Goal: Task Accomplishment & Management: Complete application form

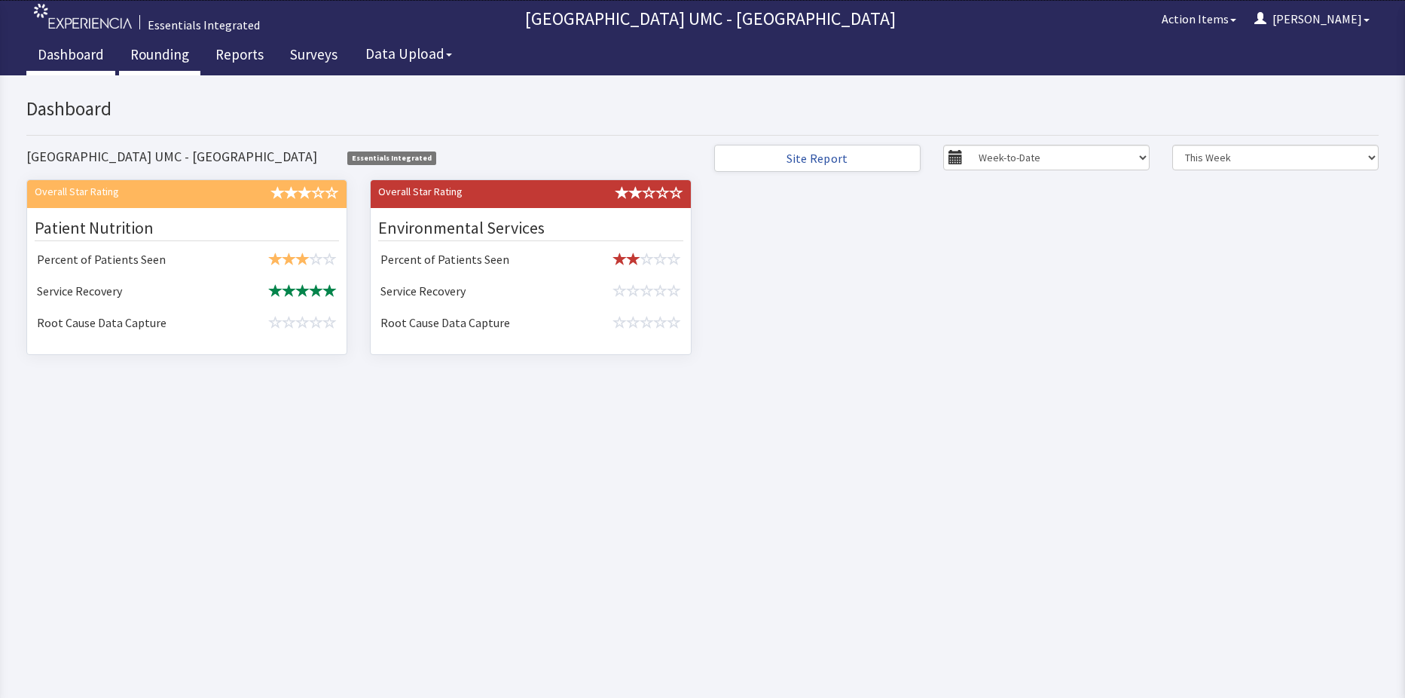
click at [155, 58] on link "Rounding" at bounding box center [159, 57] width 81 height 38
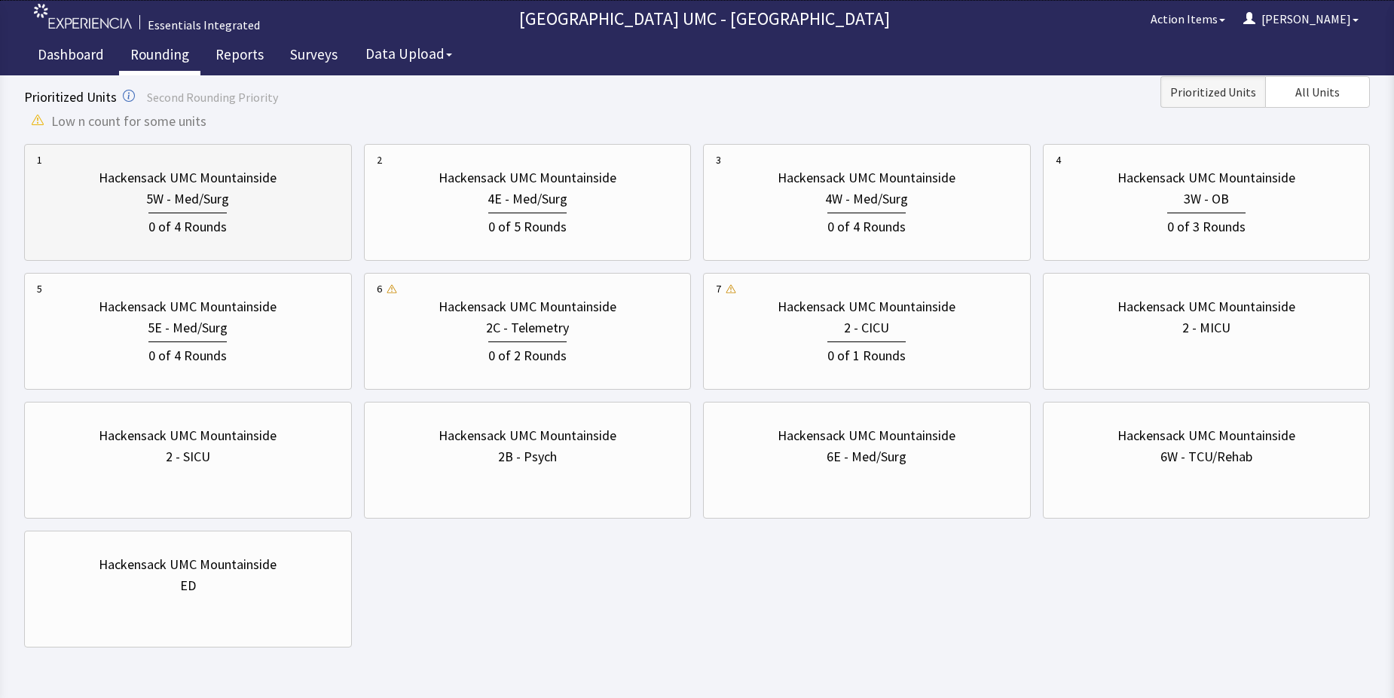
scroll to position [148, 0]
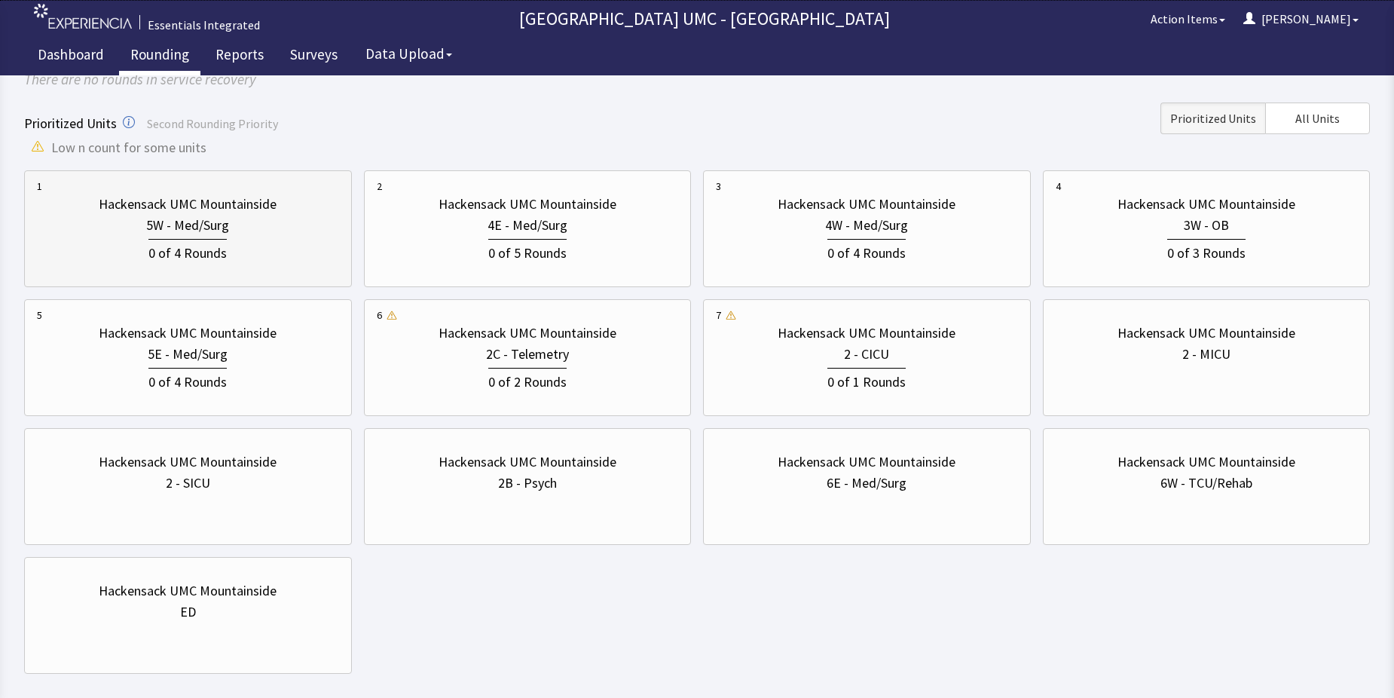
click at [154, 231] on div "5W - Med/Surg" at bounding box center [187, 225] width 83 height 21
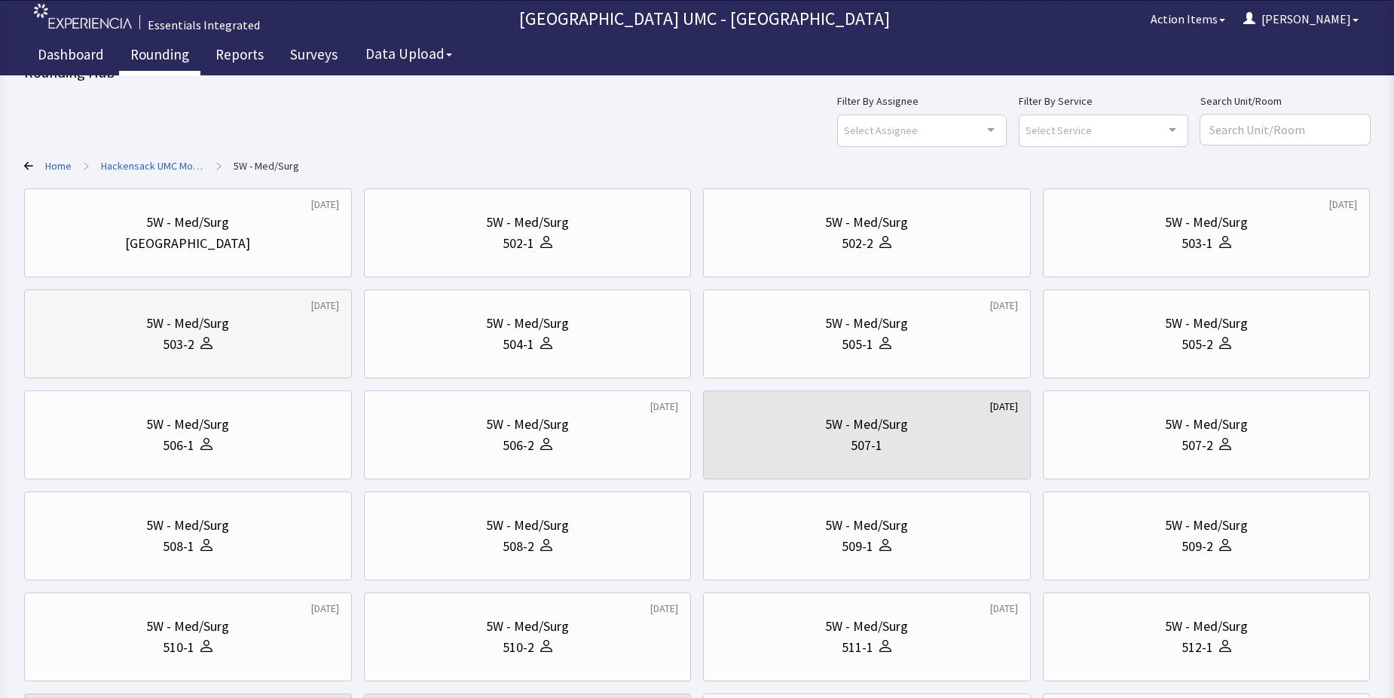
scroll to position [0, 0]
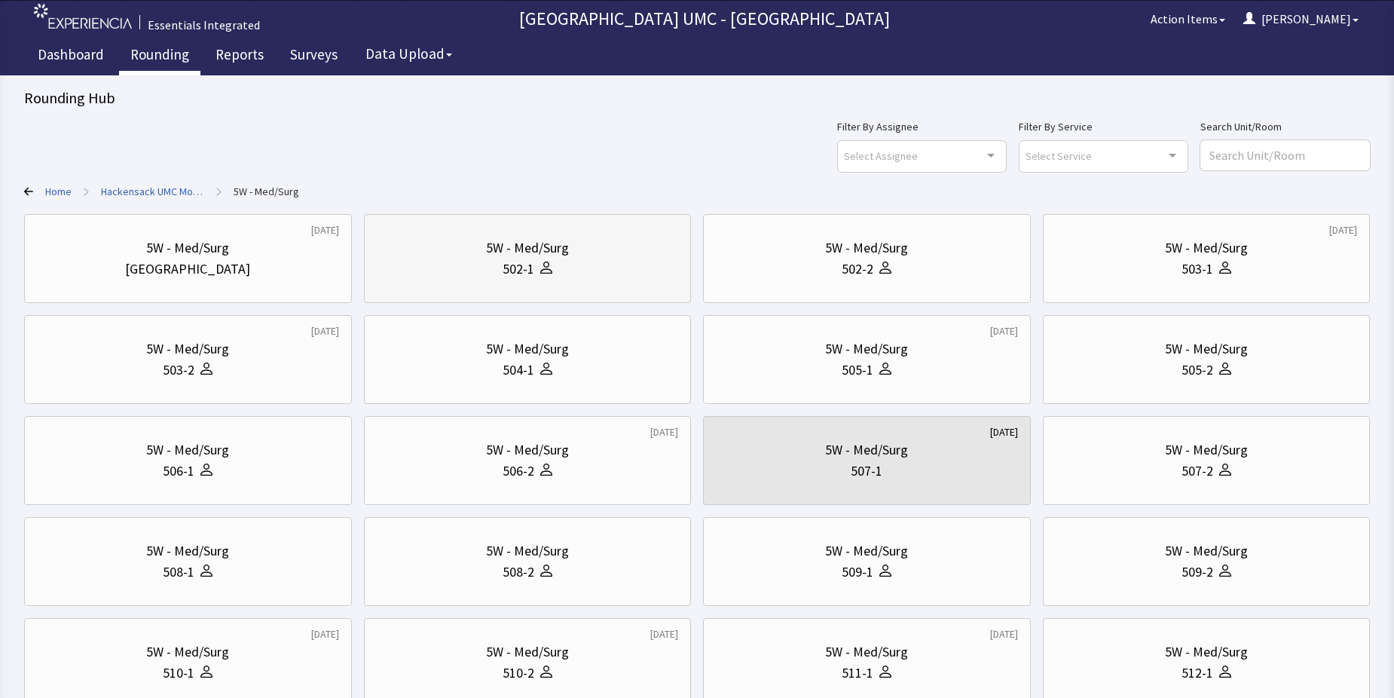
click at [478, 257] on div "5W - Med/Surg" at bounding box center [528, 247] width 302 height 21
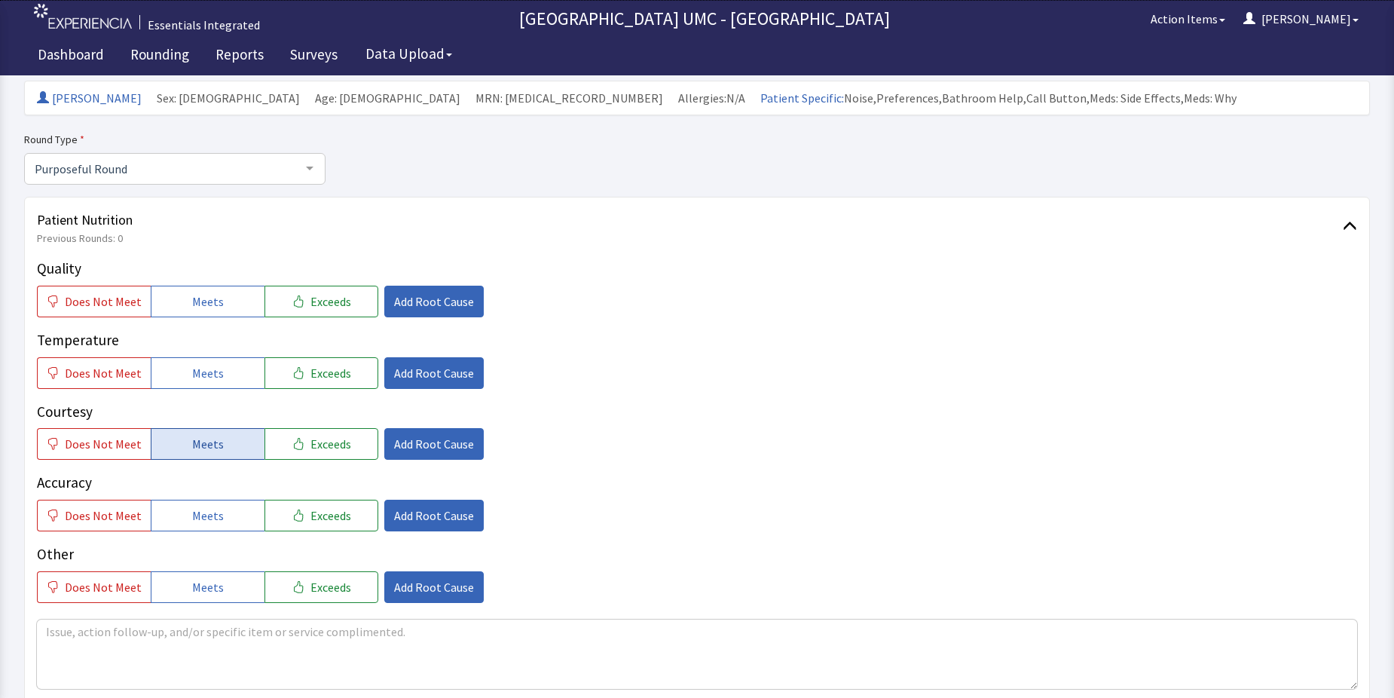
scroll to position [151, 0]
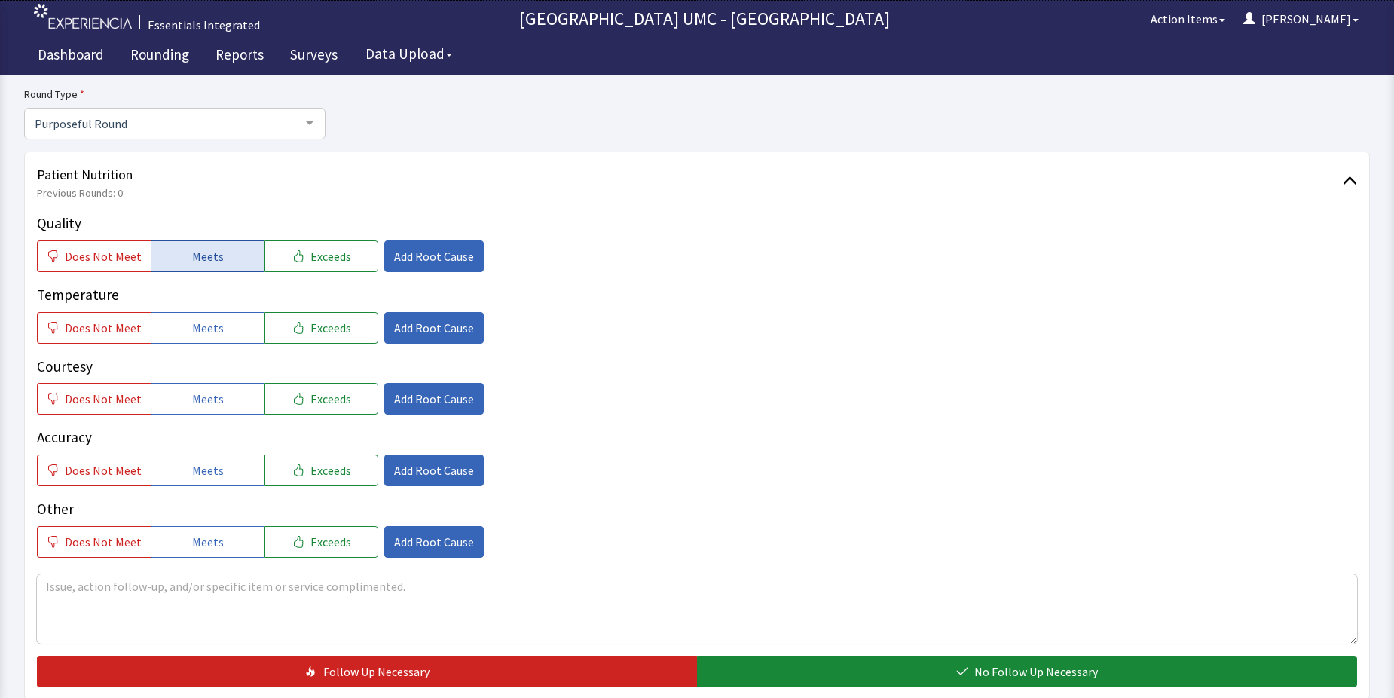
click at [200, 257] on span "Meets" at bounding box center [208, 256] width 32 height 18
click at [205, 316] on button "Meets" at bounding box center [208, 328] width 114 height 32
click at [206, 405] on span "Meets" at bounding box center [208, 399] width 32 height 18
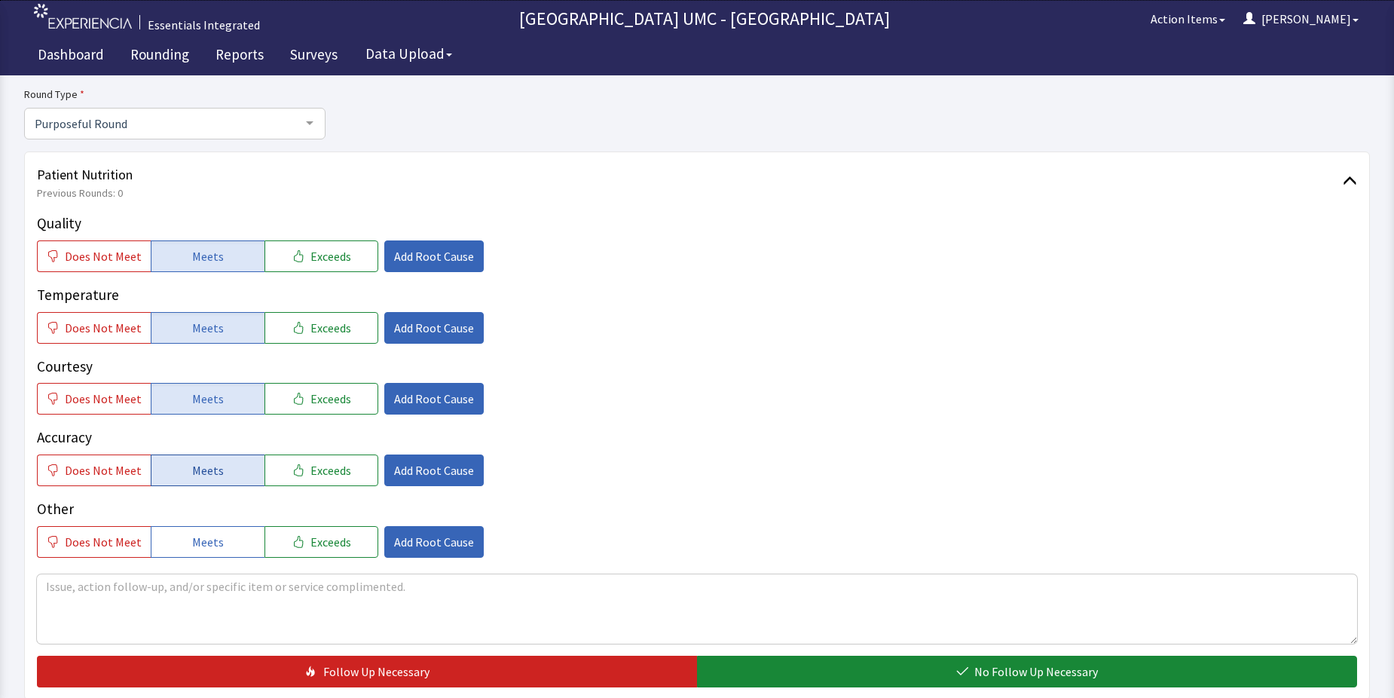
click at [206, 473] on span "Meets" at bounding box center [208, 470] width 32 height 18
drag, startPoint x: 202, startPoint y: 533, endPoint x: 289, endPoint y: 566, distance: 92.8
click at [208, 539] on span "Meets" at bounding box center [208, 542] width 32 height 18
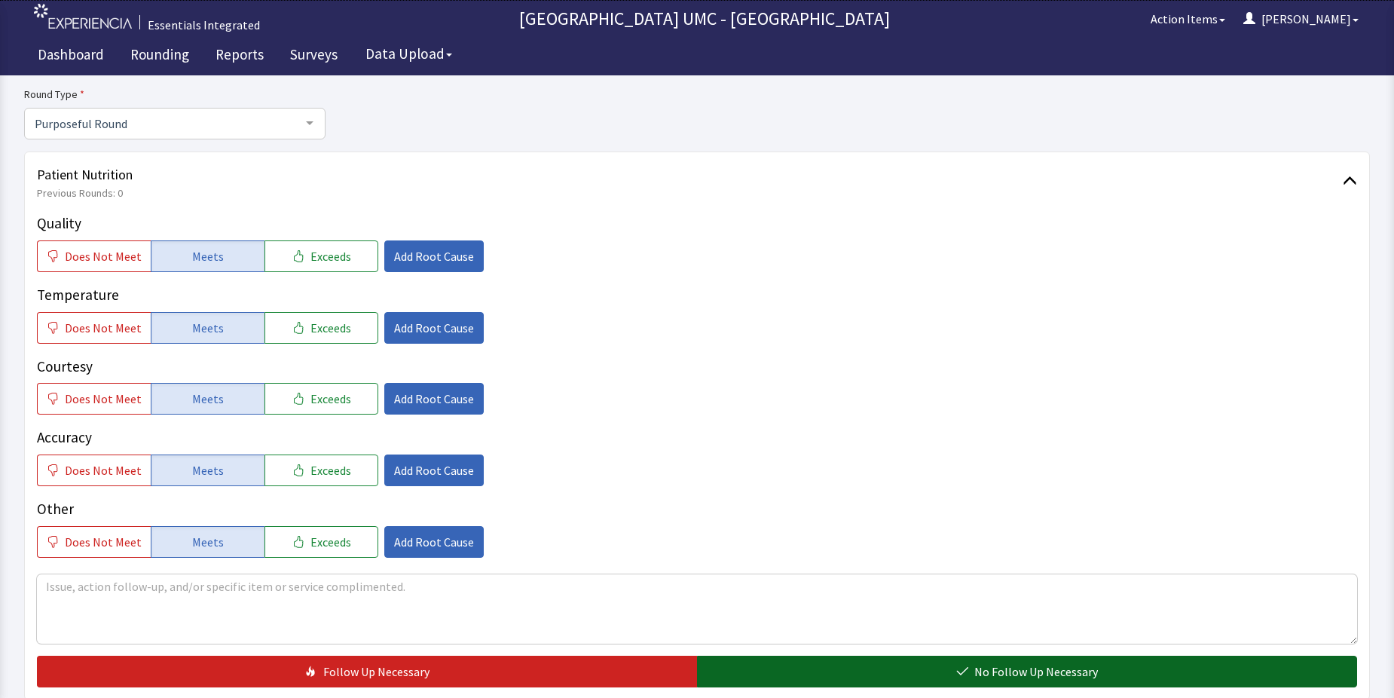
click at [851, 673] on button "No Follow Up Necessary" at bounding box center [1027, 671] width 660 height 32
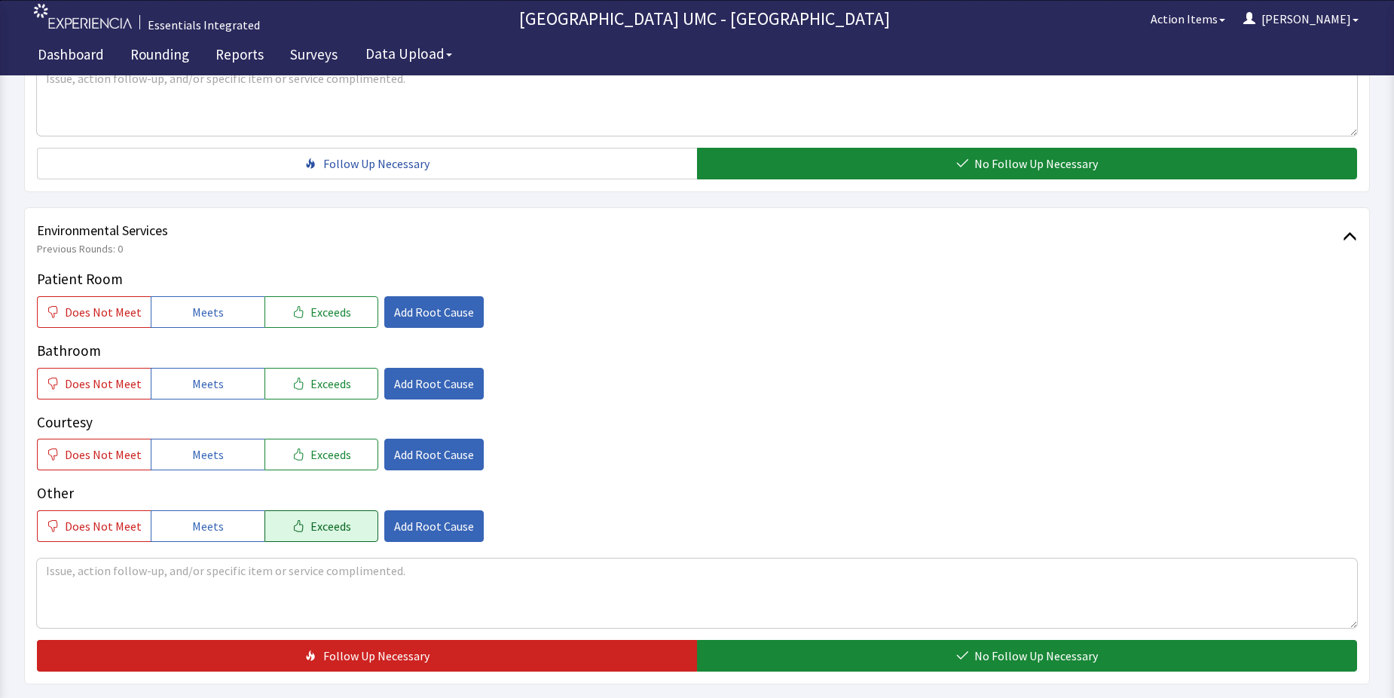
scroll to position [678, 0]
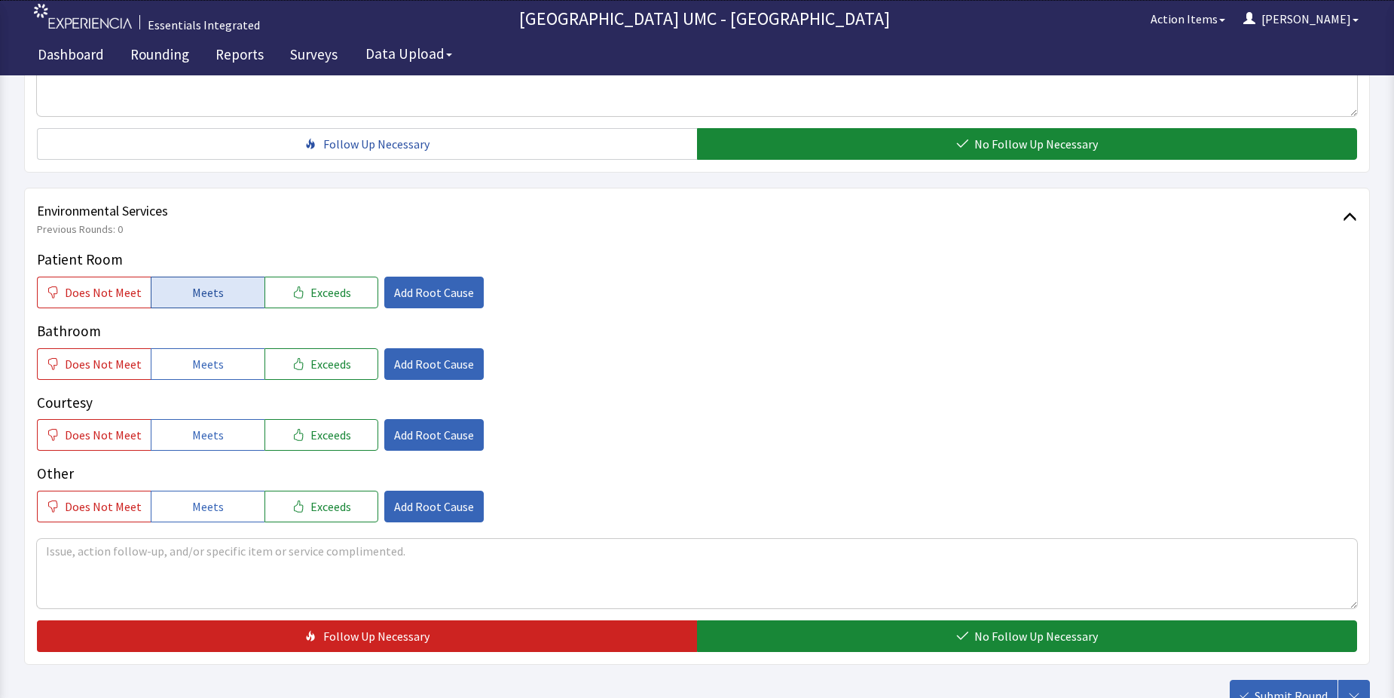
click at [212, 289] on span "Meets" at bounding box center [208, 292] width 32 height 18
drag, startPoint x: 198, startPoint y: 355, endPoint x: 207, endPoint y: 415, distance: 60.9
click at [198, 359] on span "Meets" at bounding box center [208, 364] width 32 height 18
click at [206, 442] on span "Meets" at bounding box center [208, 435] width 32 height 18
click at [214, 509] on span "Meets" at bounding box center [208, 506] width 32 height 18
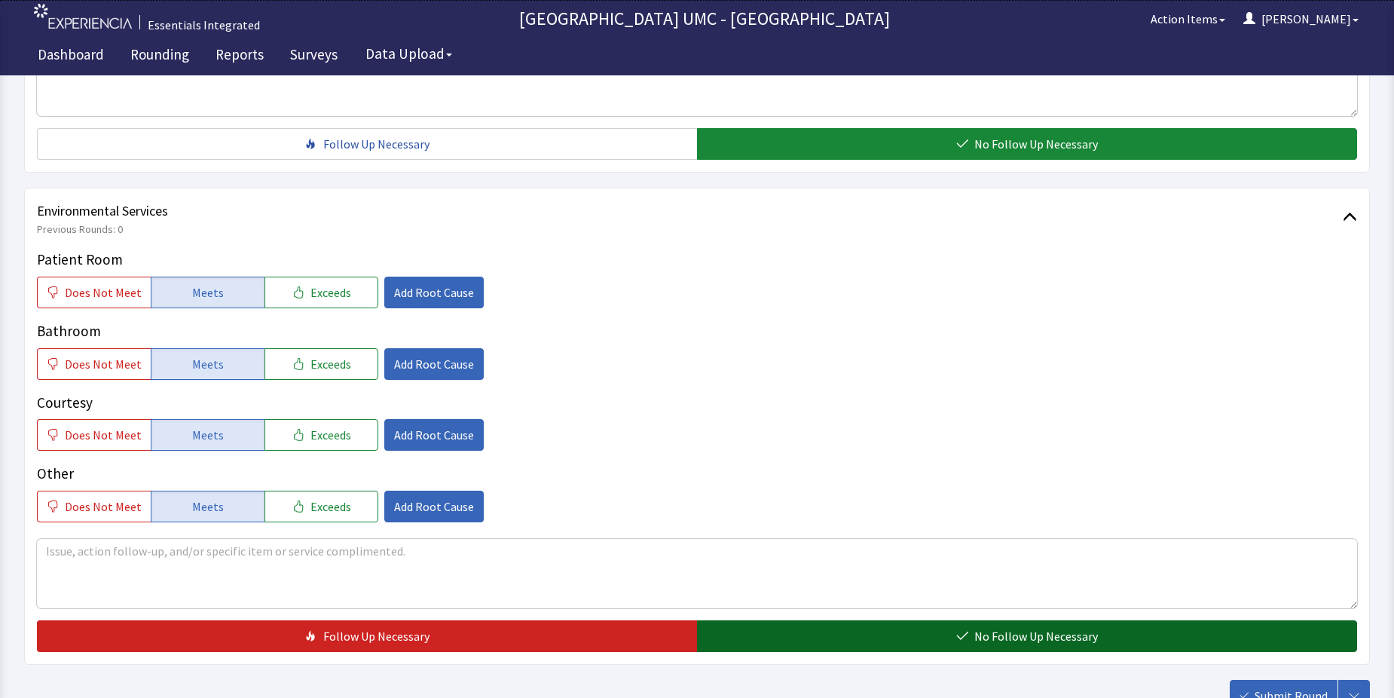
click at [889, 638] on button "No Follow Up Necessary" at bounding box center [1027, 636] width 660 height 32
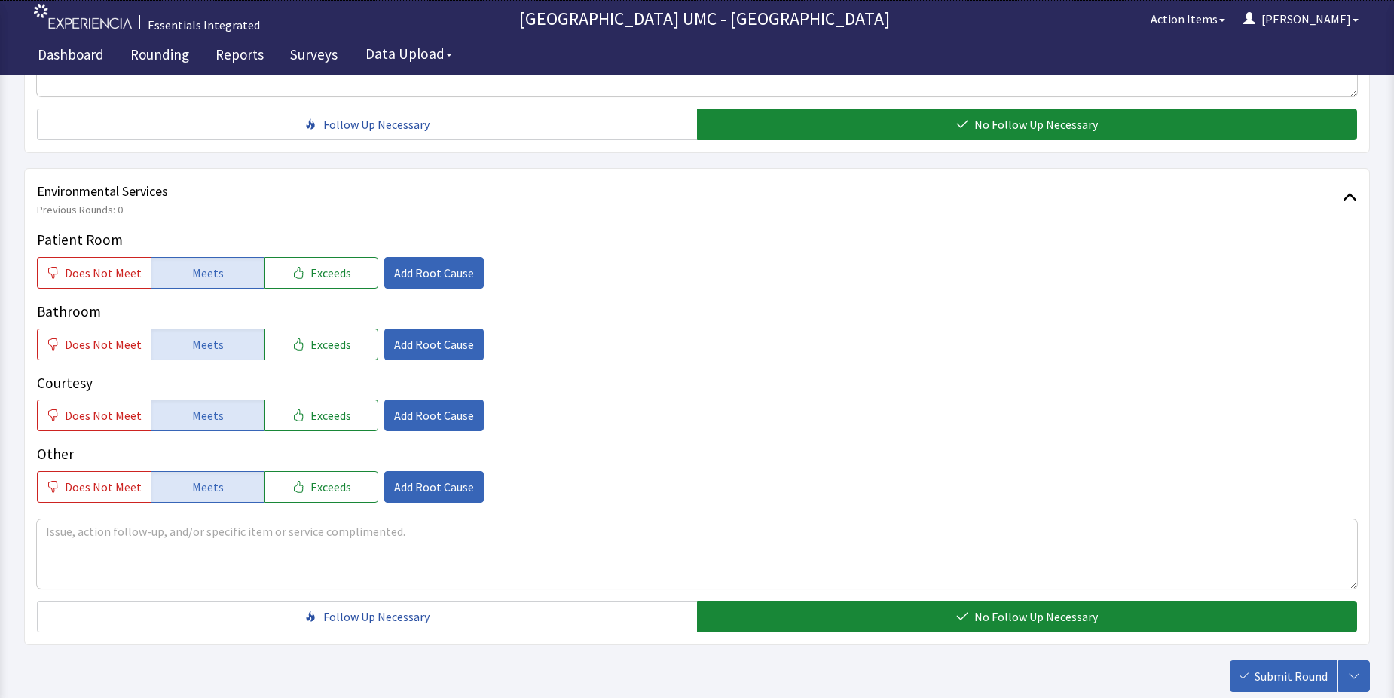
scroll to position [753, 0]
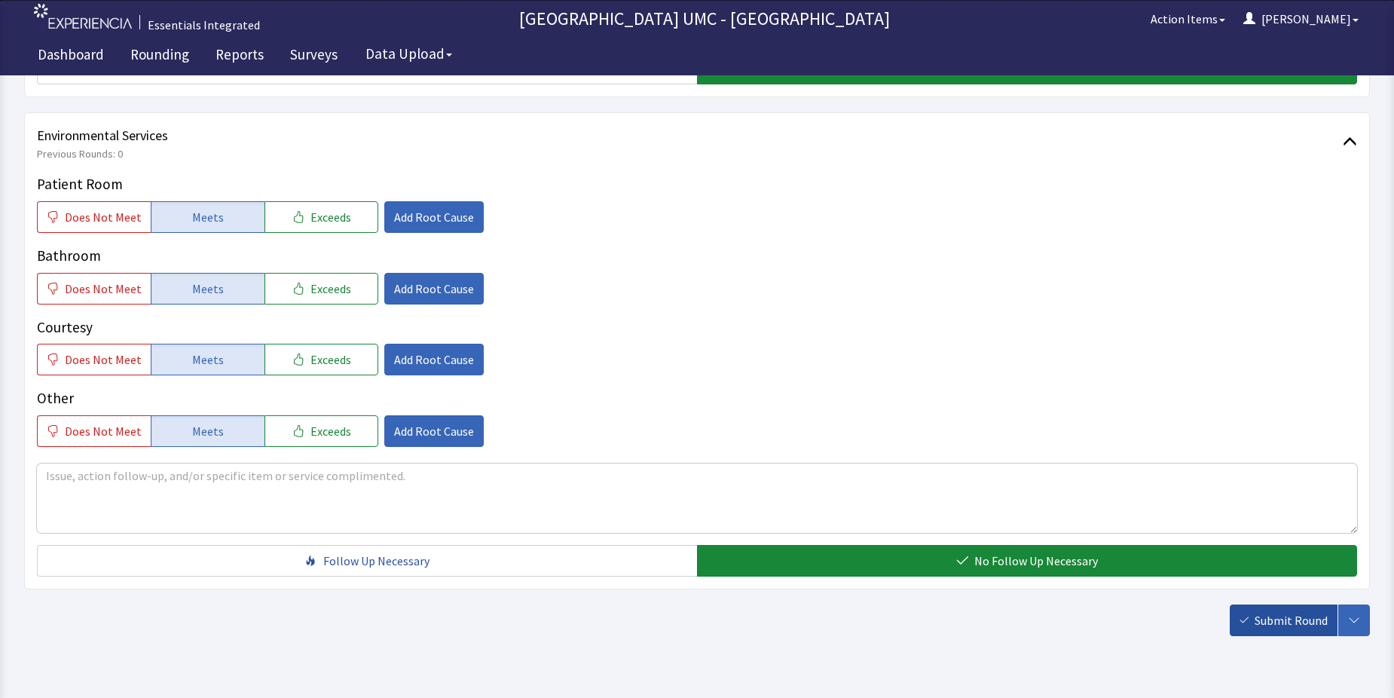
click at [1263, 620] on span "Submit Round" at bounding box center [1290, 620] width 73 height 18
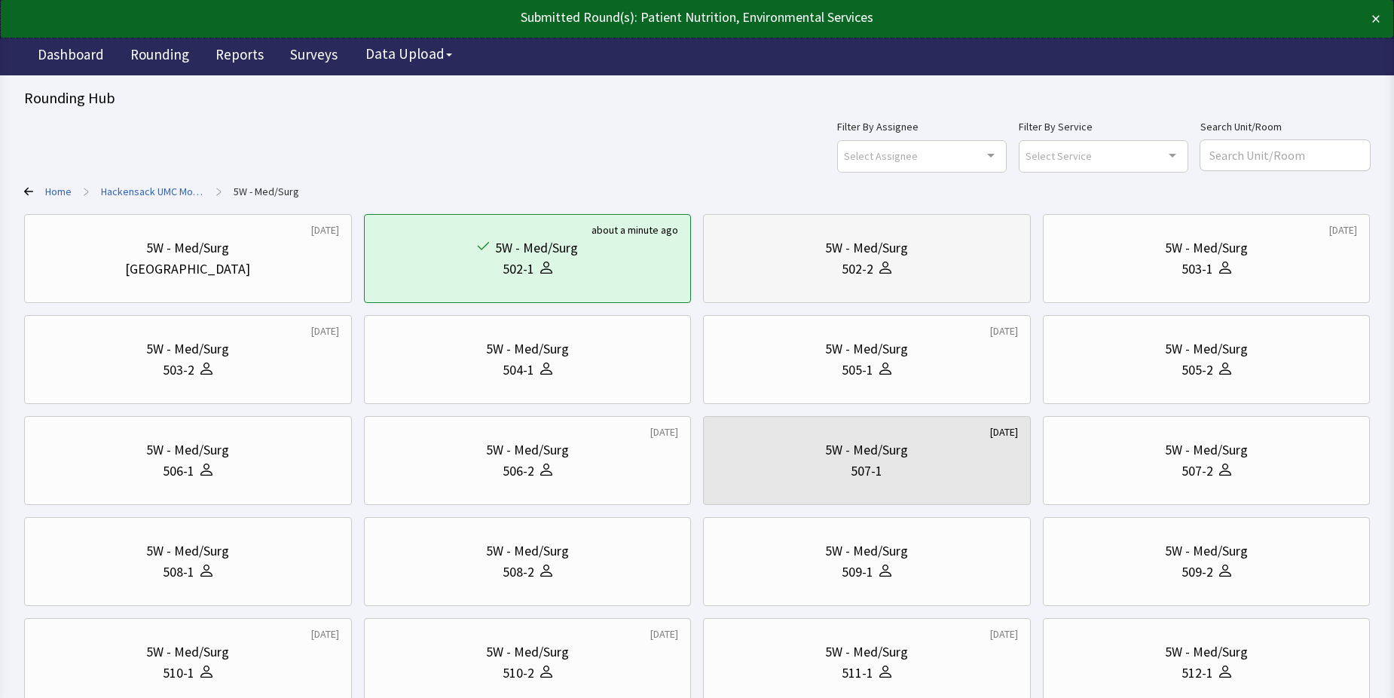
click at [854, 276] on div "502-2" at bounding box center [858, 268] width 32 height 21
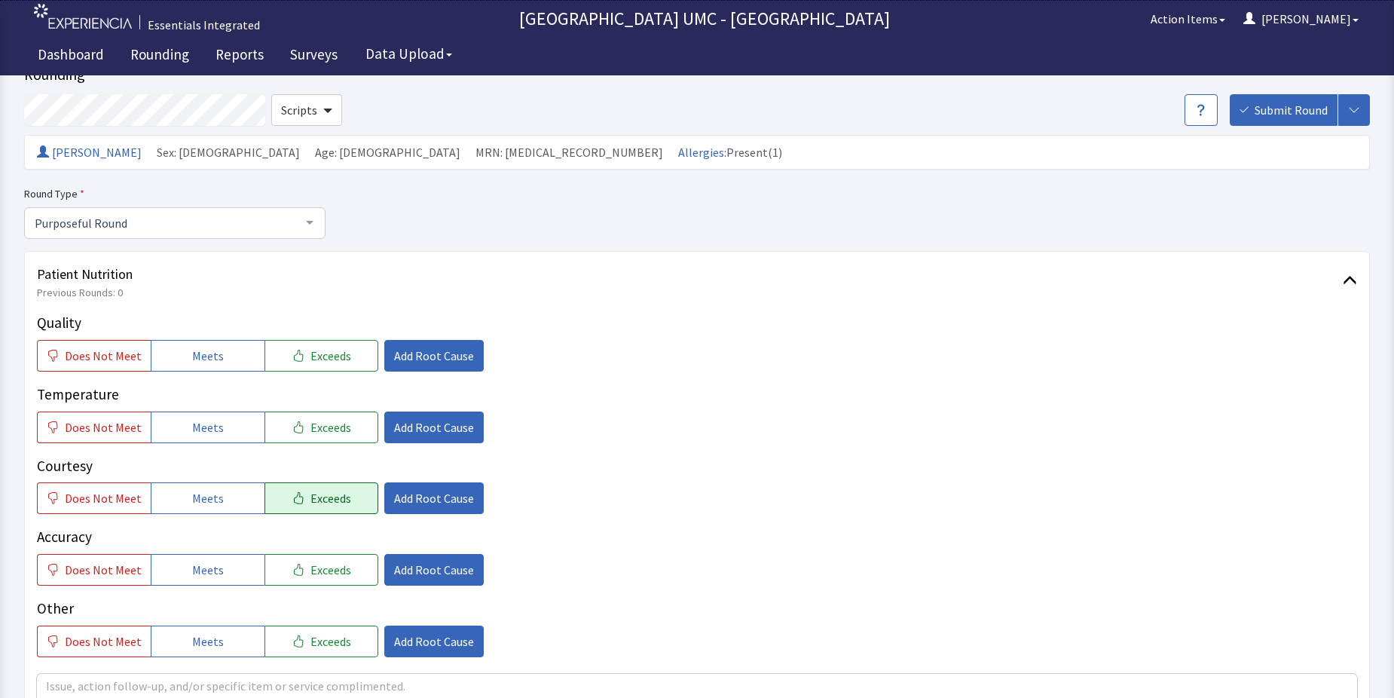
scroll to position [75, 0]
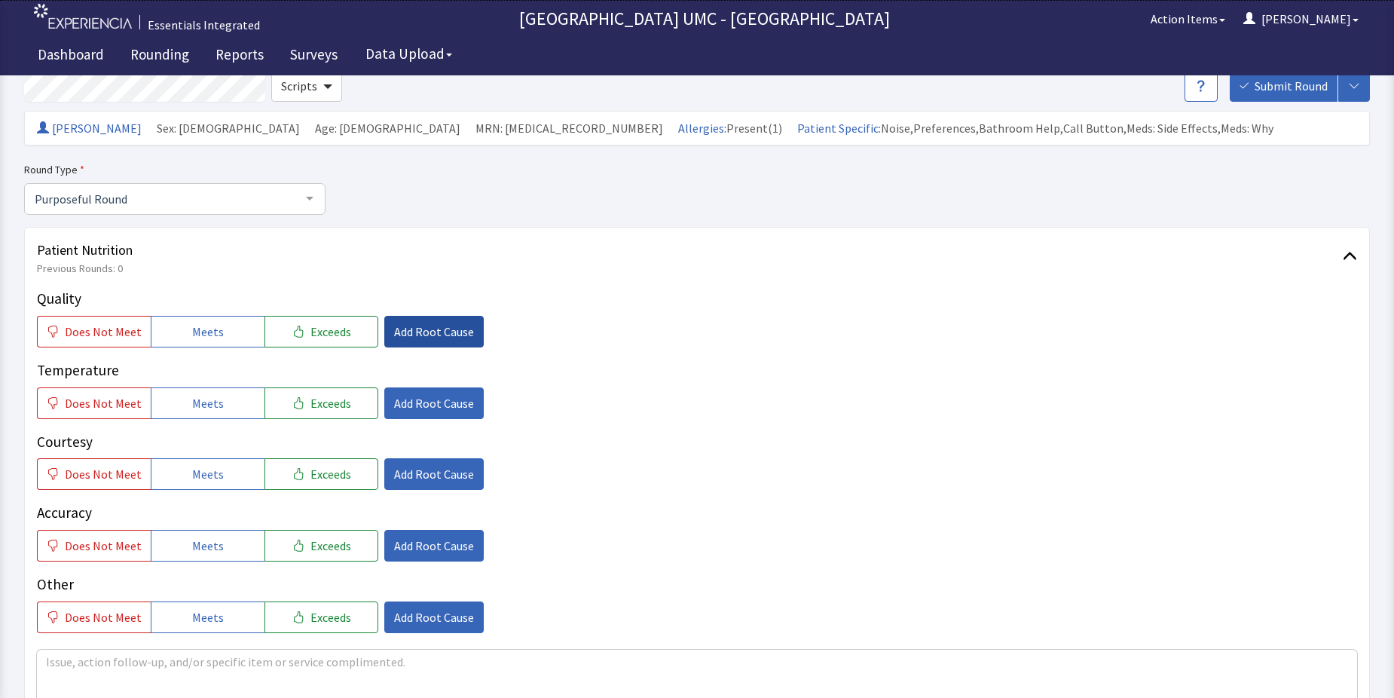
click at [411, 332] on span "Add Root Cause" at bounding box center [434, 331] width 80 height 18
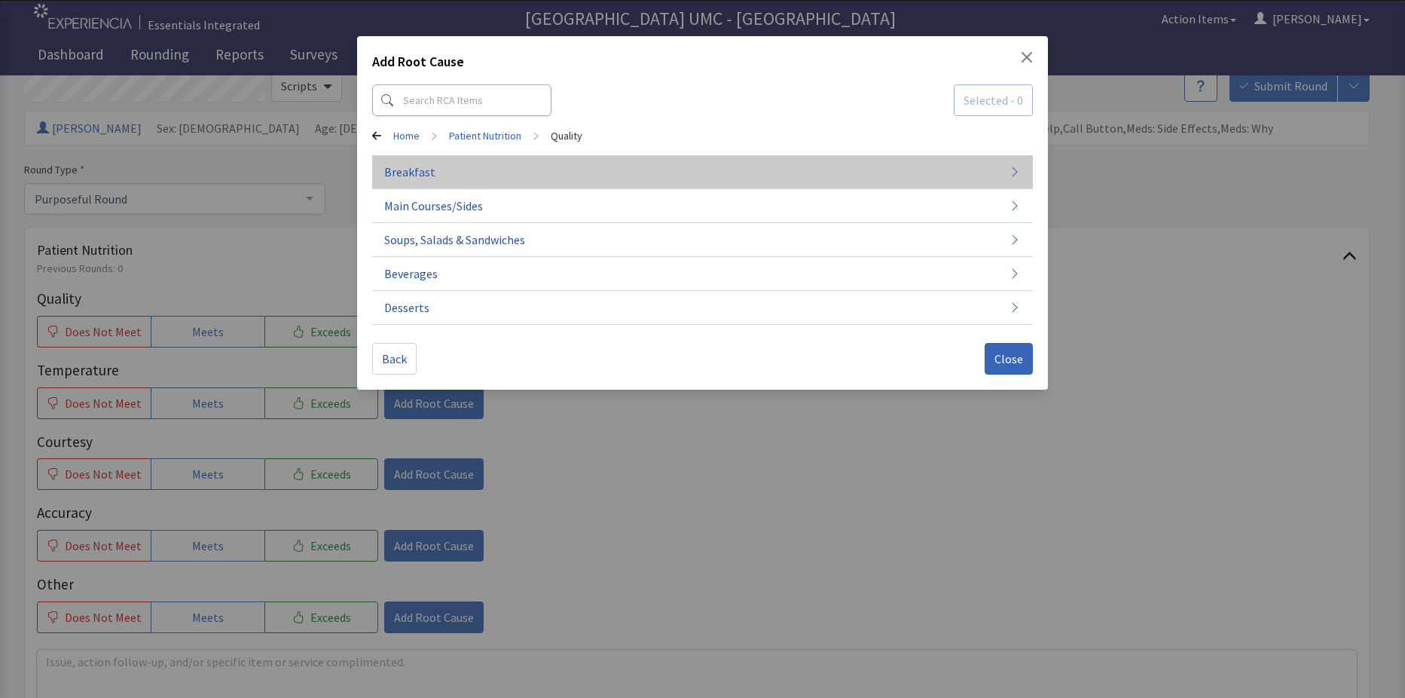
click at [454, 223] on button "Breakfast" at bounding box center [702, 240] width 661 height 34
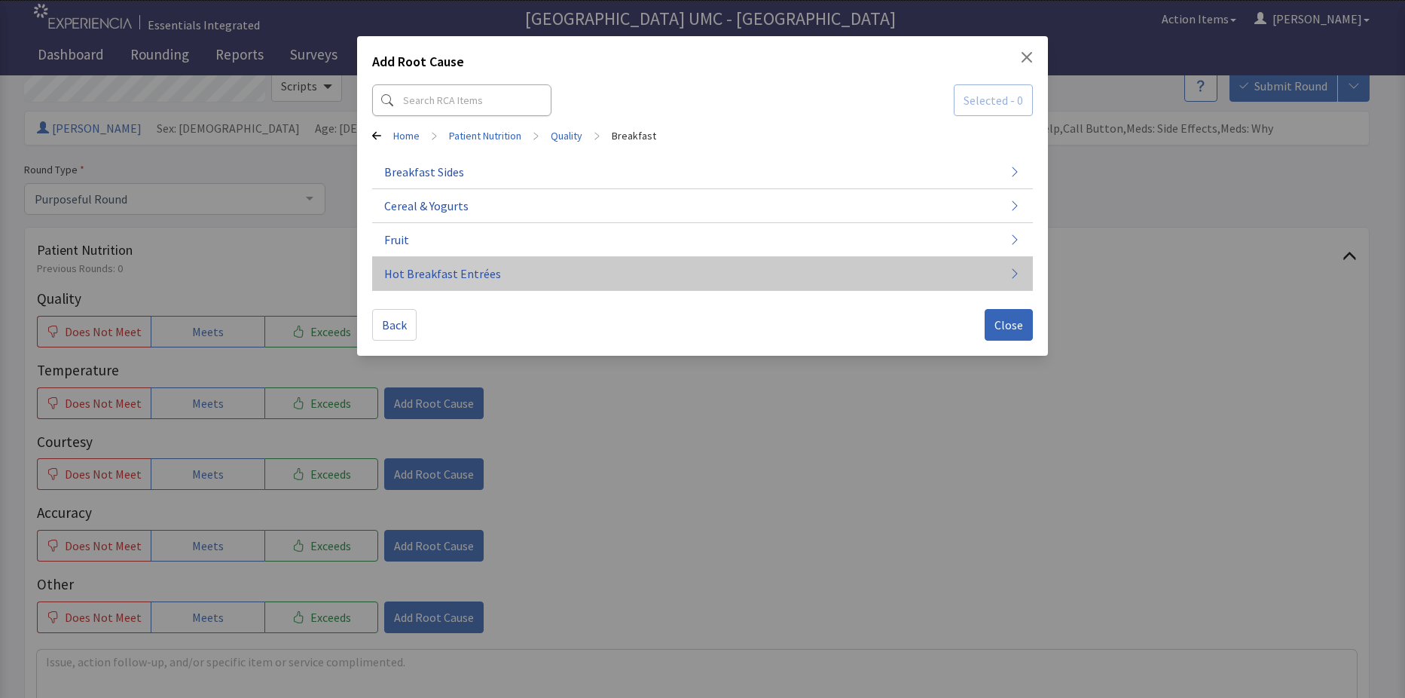
click at [499, 276] on button "Hot Breakfast Entrées" at bounding box center [702, 274] width 661 height 34
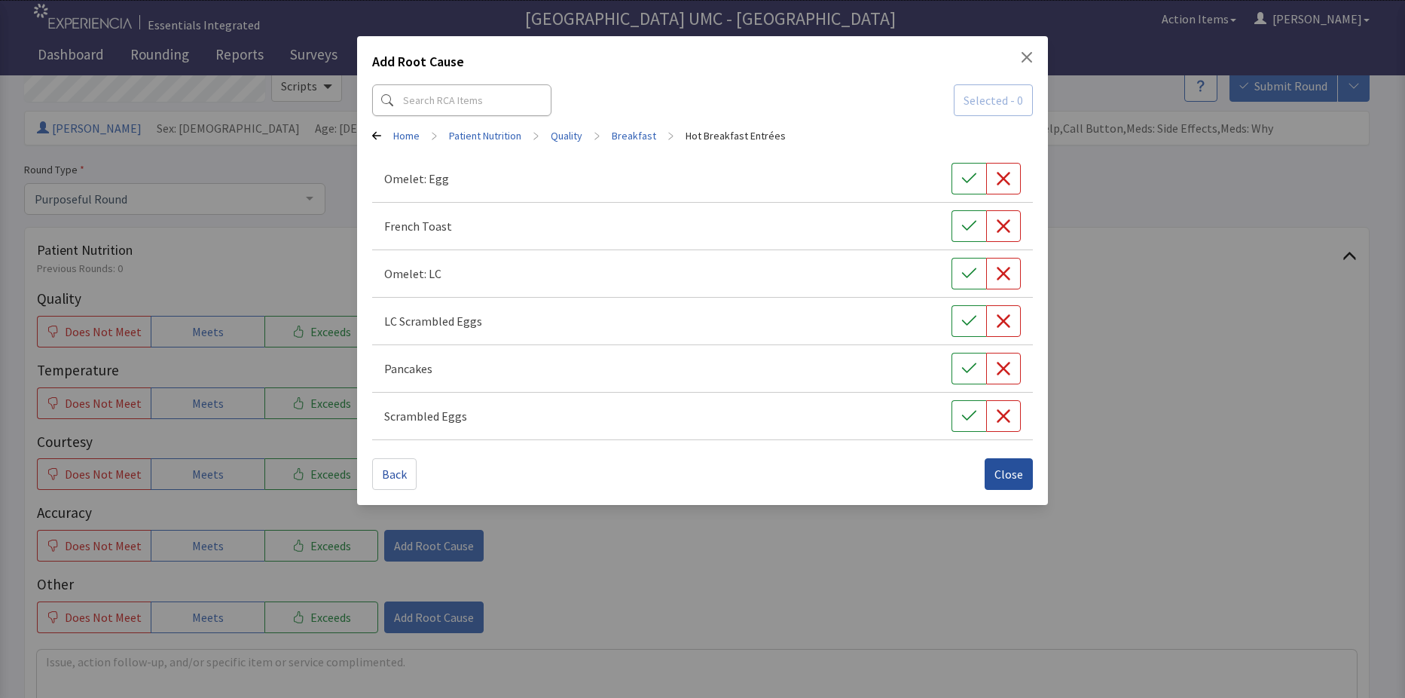
click at [1006, 466] on span "Close" at bounding box center [1009, 474] width 29 height 18
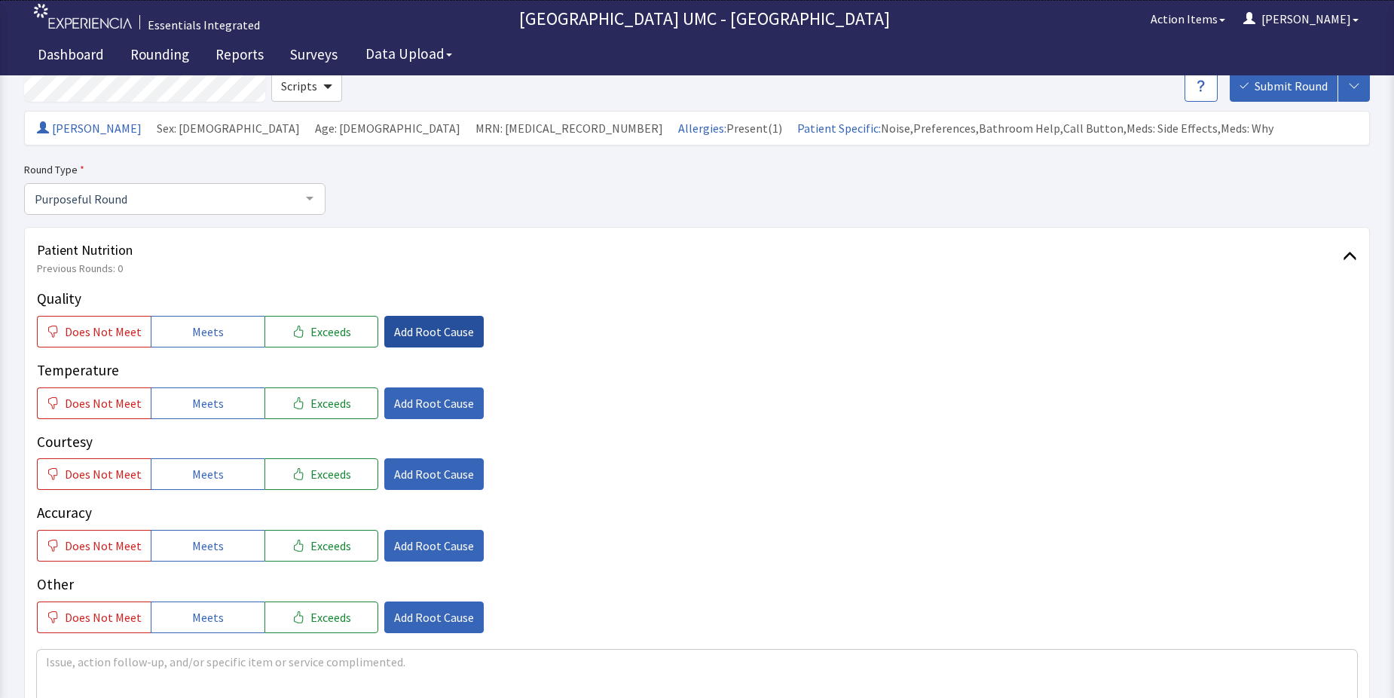
click at [435, 339] on span "Add Root Cause" at bounding box center [434, 331] width 80 height 18
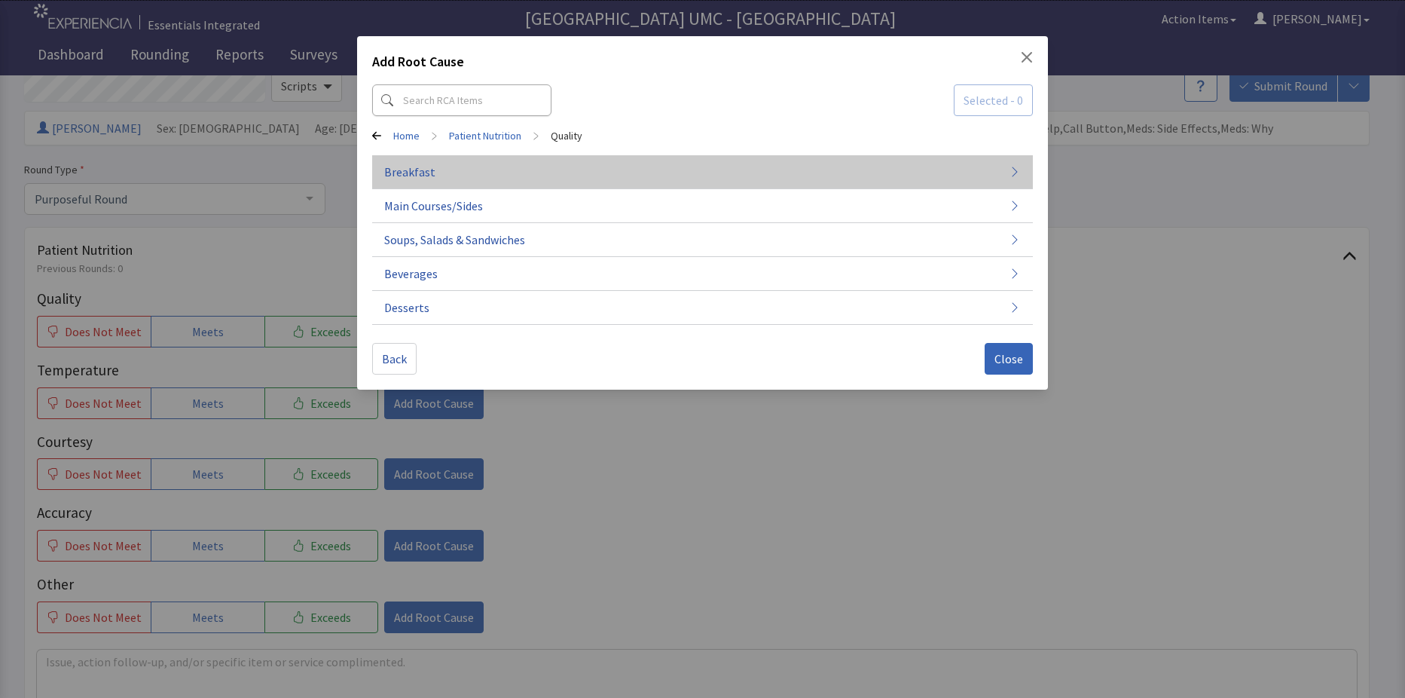
click at [439, 223] on button "Breakfast" at bounding box center [702, 240] width 661 height 34
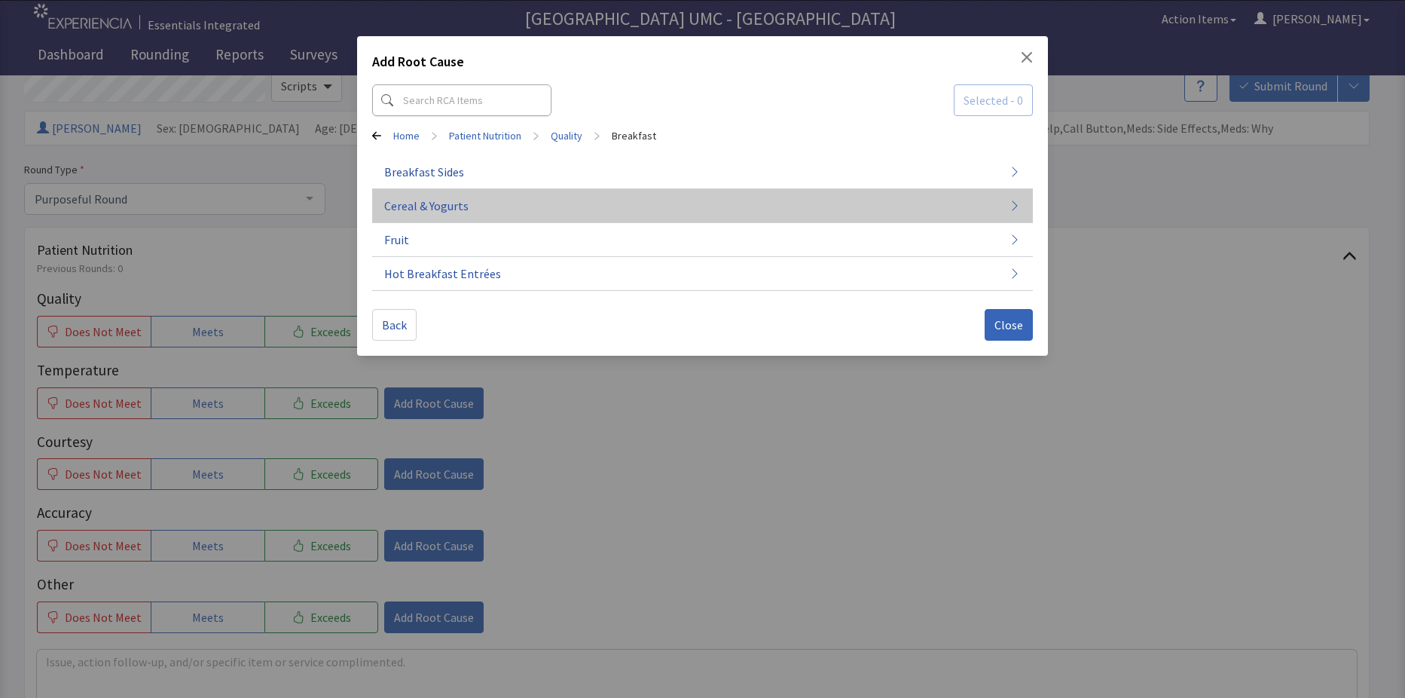
click at [455, 206] on span "Cereal & Yogurts" at bounding box center [426, 206] width 84 height 18
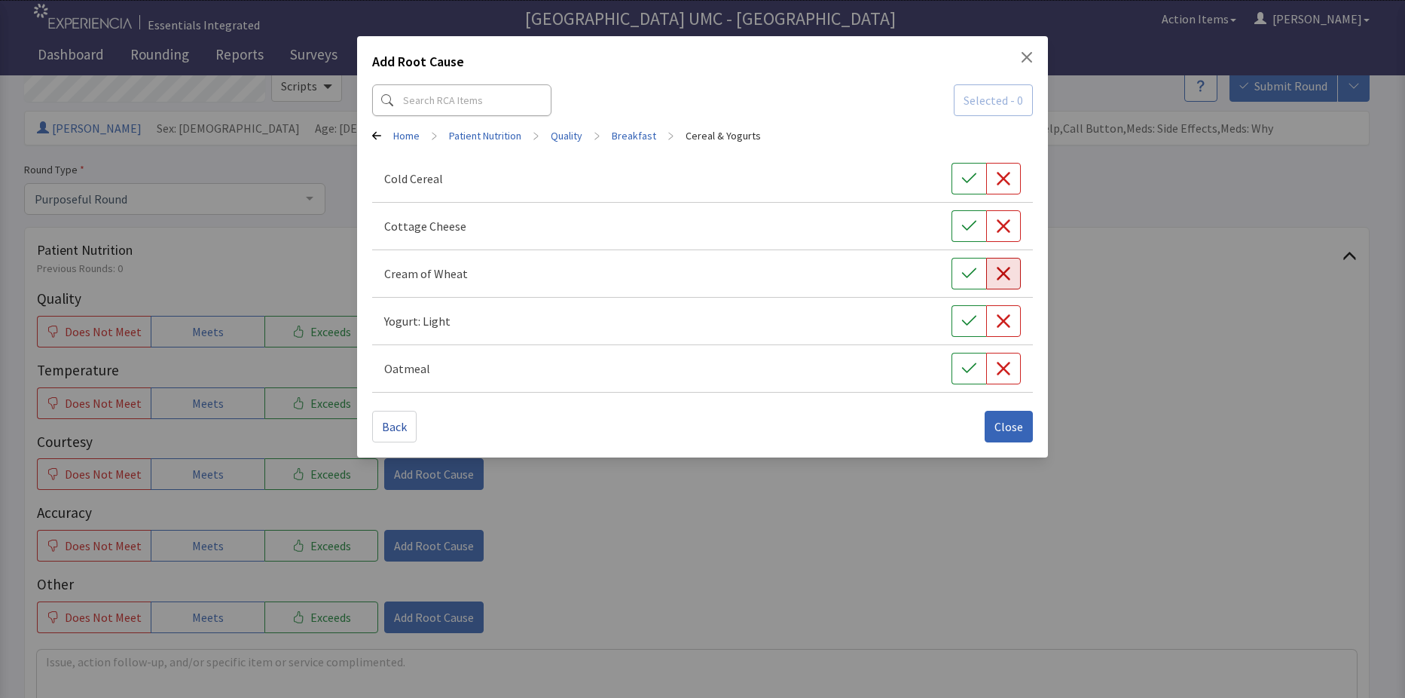
click at [1007, 277] on icon "button" at bounding box center [1004, 274] width 14 height 14
click at [1017, 430] on span "Close" at bounding box center [1009, 426] width 29 height 18
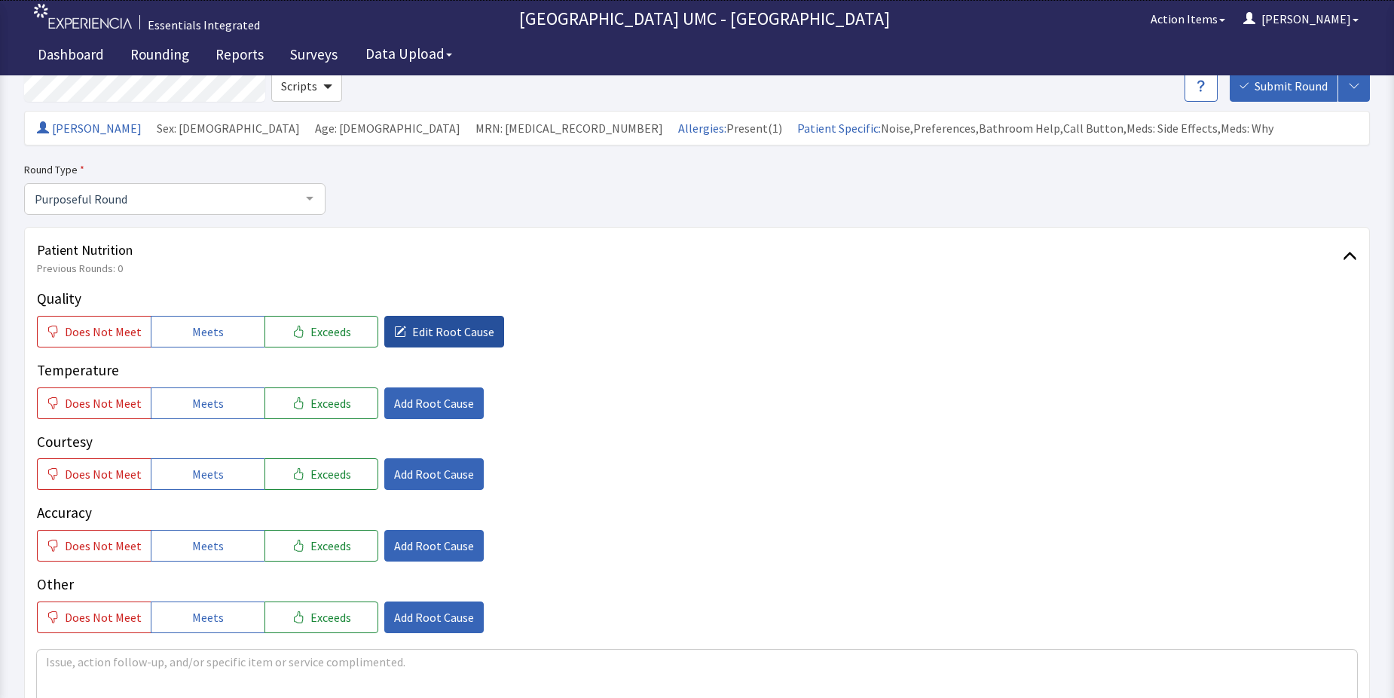
click at [426, 328] on span "Edit Root Cause" at bounding box center [453, 331] width 82 height 18
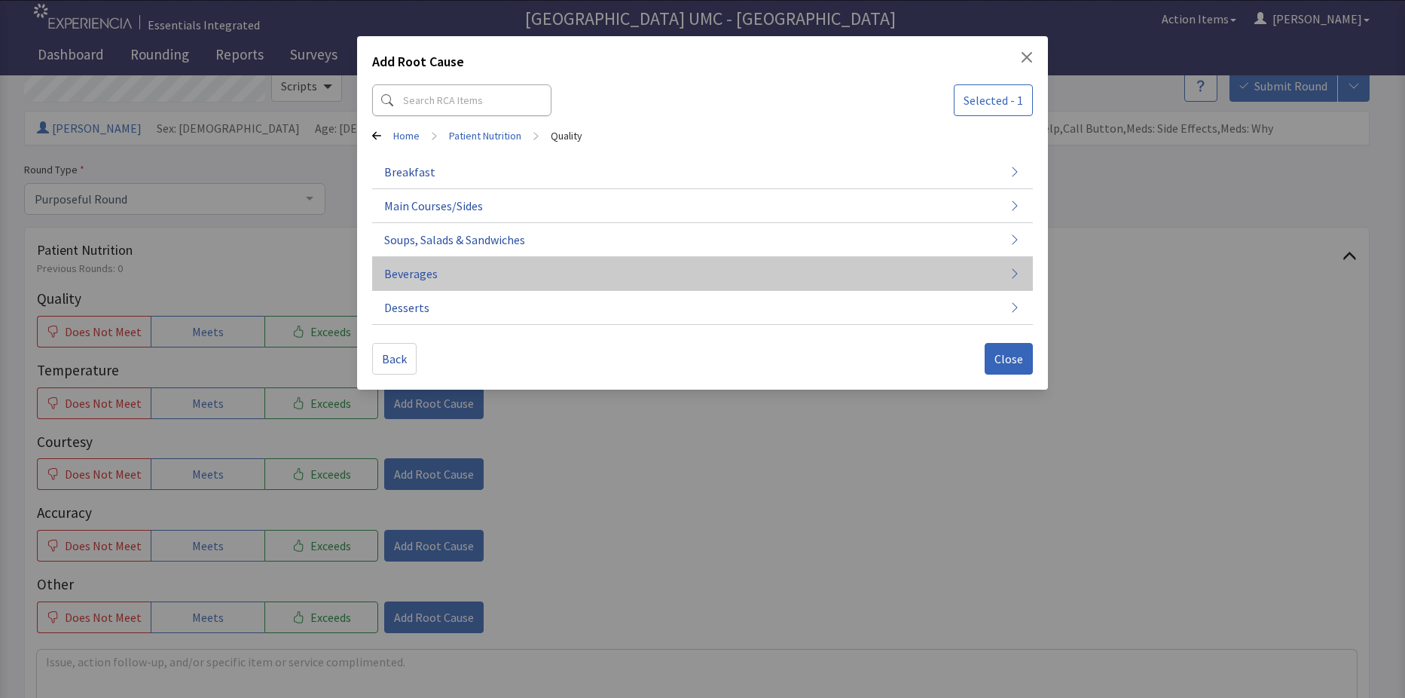
click at [448, 270] on button "Beverages" at bounding box center [702, 274] width 661 height 34
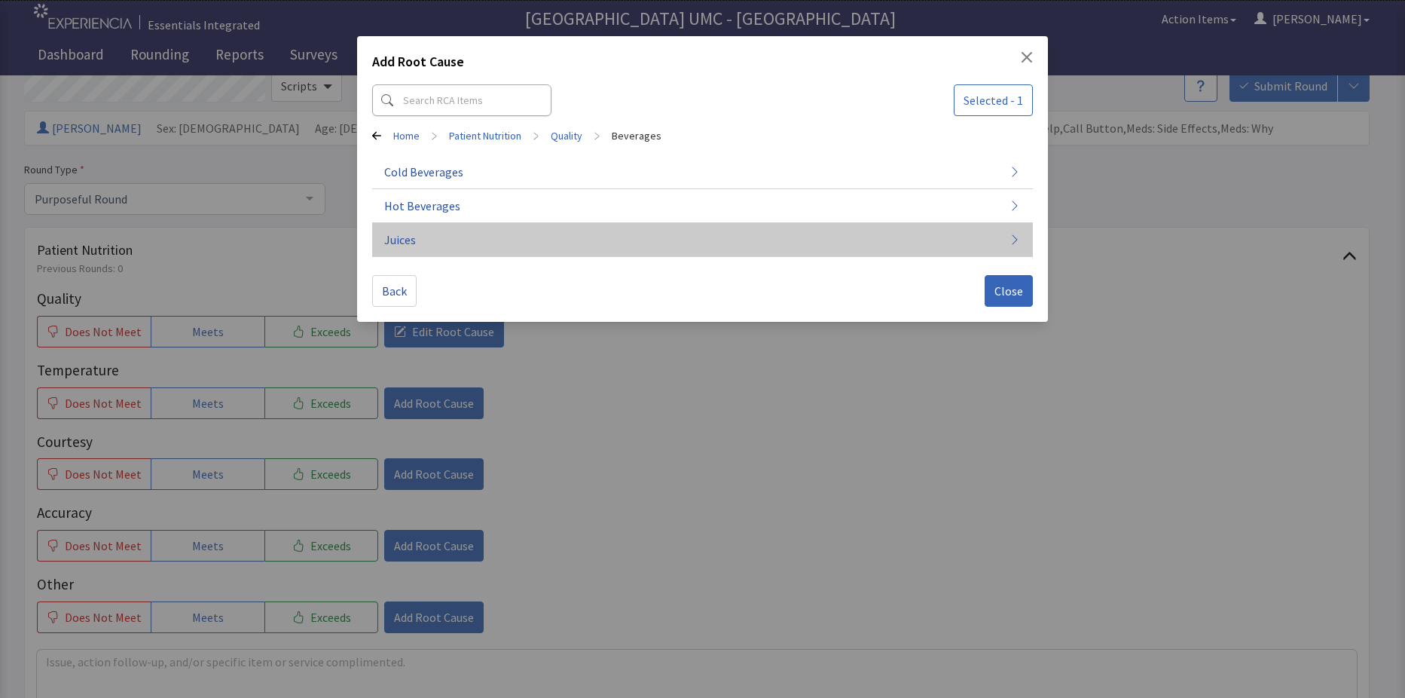
click at [457, 239] on button "Juices" at bounding box center [702, 240] width 661 height 34
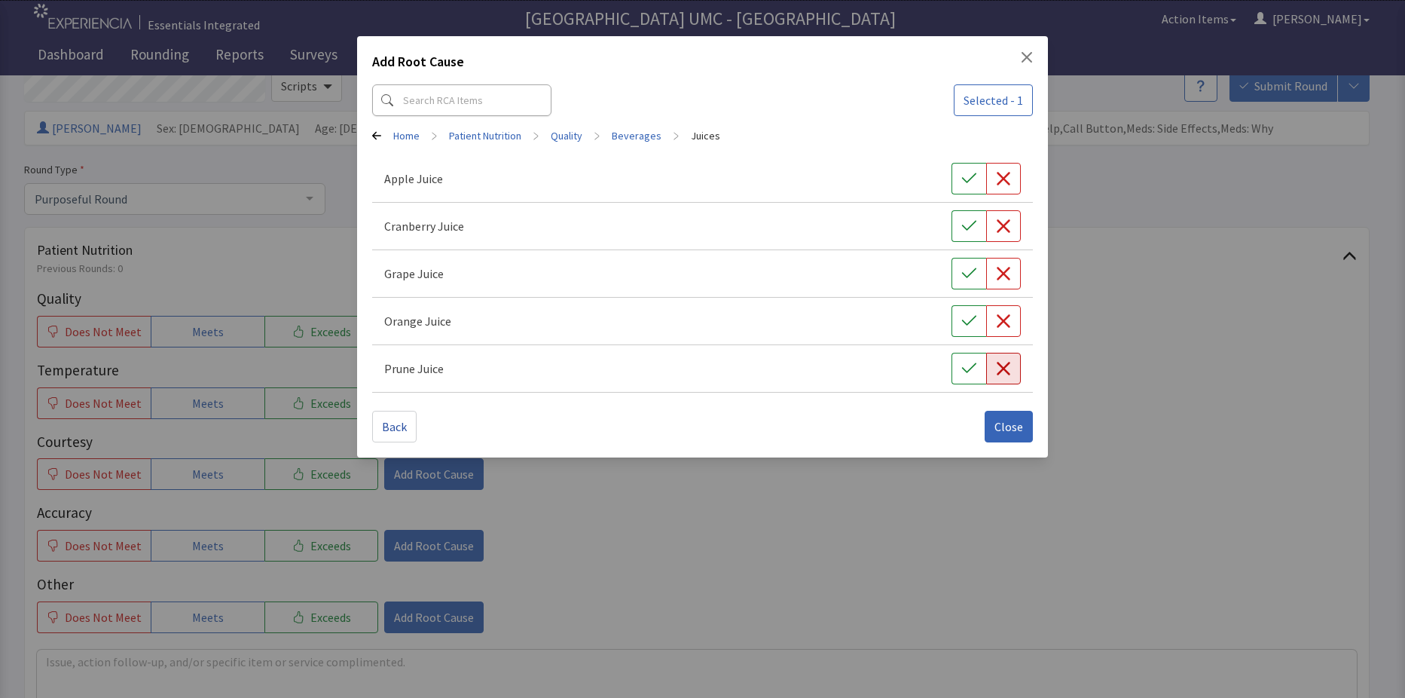
click at [1006, 377] on button "button" at bounding box center [1003, 369] width 35 height 32
click at [1005, 422] on span "Close" at bounding box center [1009, 426] width 29 height 18
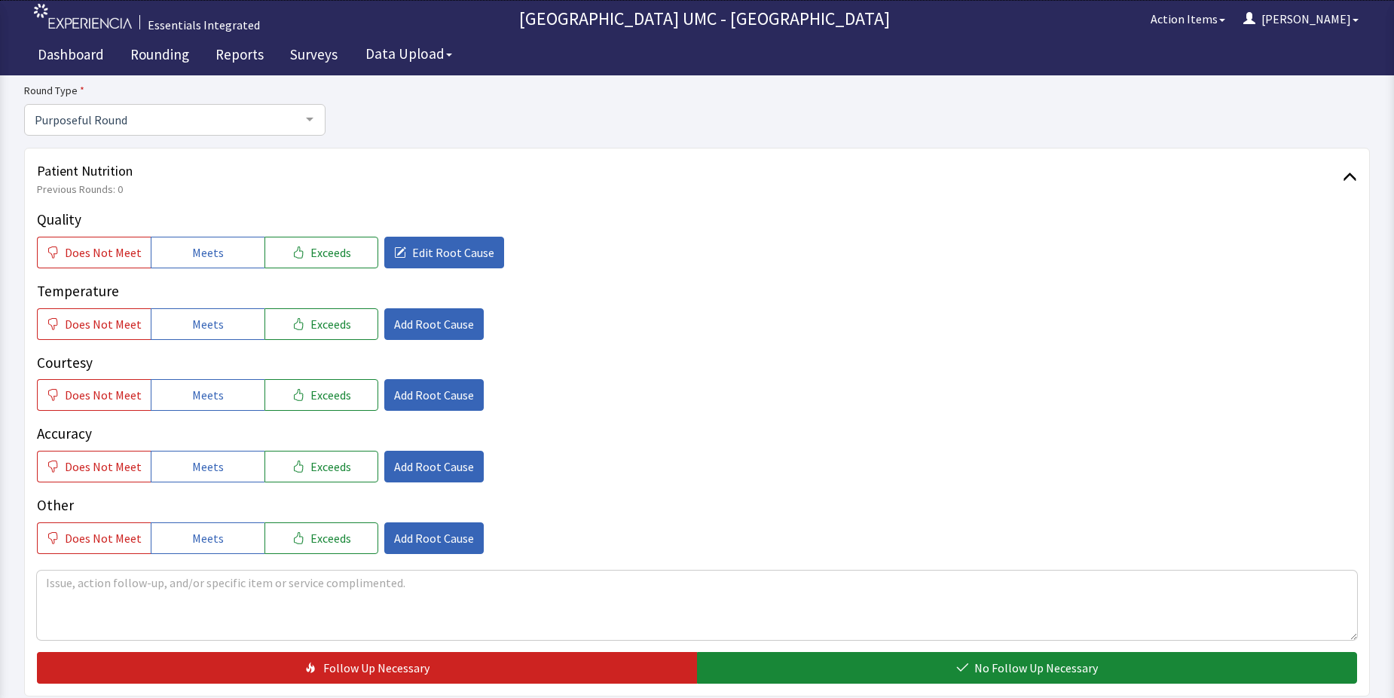
scroll to position [151, 0]
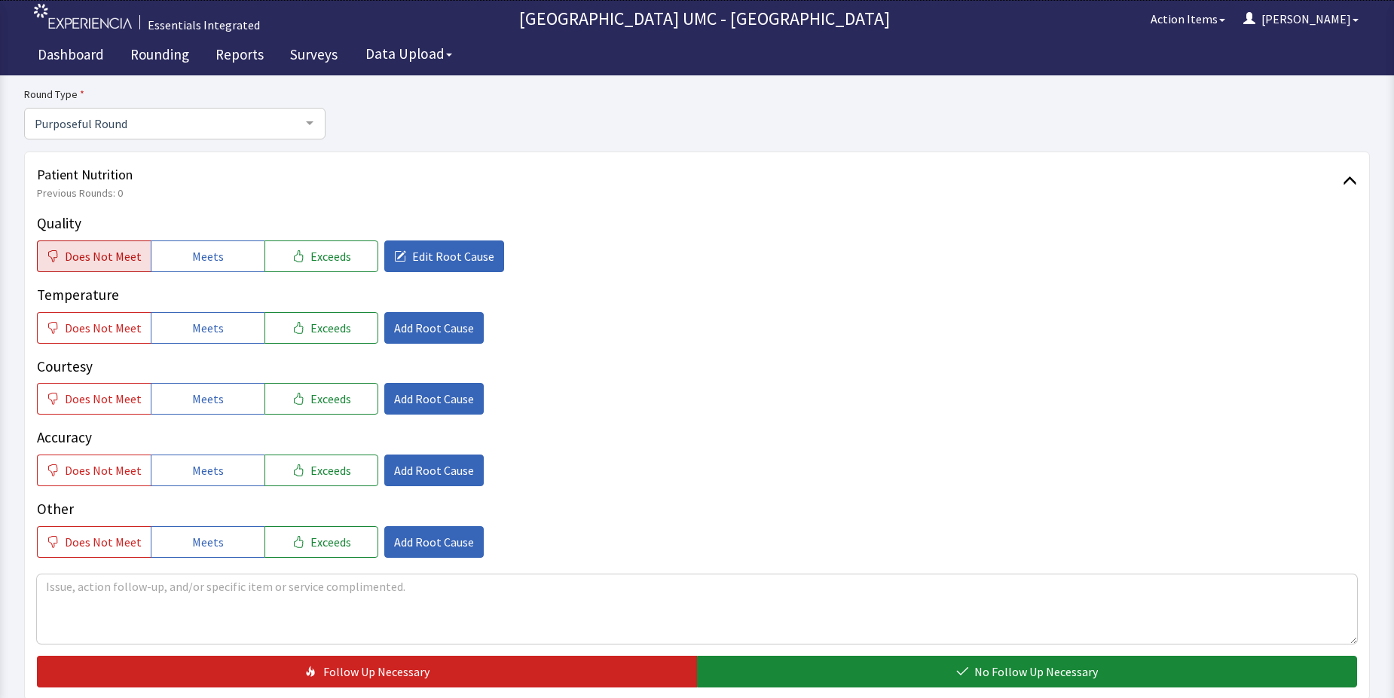
click at [97, 262] on span "Does Not Meet" at bounding box center [103, 256] width 77 height 18
click at [200, 325] on span "Meets" at bounding box center [208, 328] width 32 height 18
drag, startPoint x: 219, startPoint y: 400, endPoint x: 224, endPoint y: 471, distance: 71.0
click at [219, 401] on button "Meets" at bounding box center [208, 399] width 114 height 32
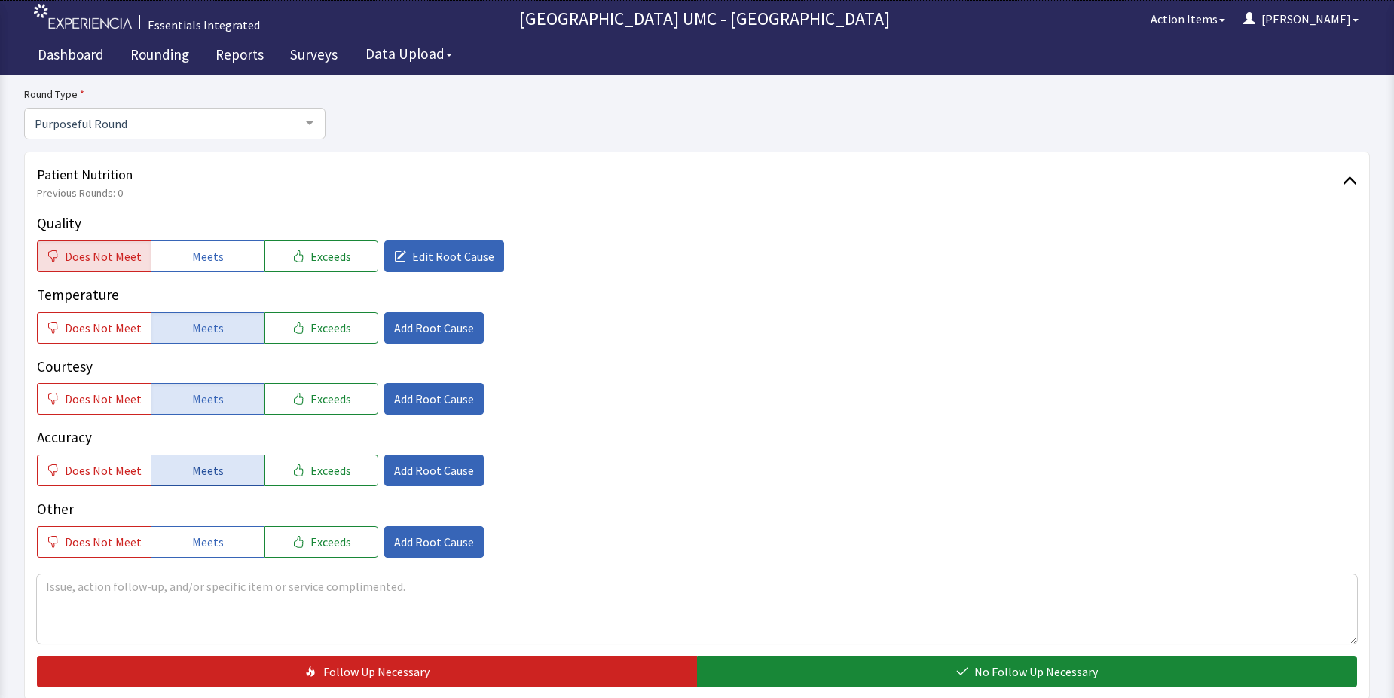
click at [224, 471] on button "Meets" at bounding box center [208, 470] width 114 height 32
click at [212, 544] on span "Meets" at bounding box center [208, 542] width 32 height 18
click at [228, 600] on textarea at bounding box center [697, 608] width 1320 height 69
click at [412, 255] on span "Edit Root Cause" at bounding box center [453, 256] width 82 height 18
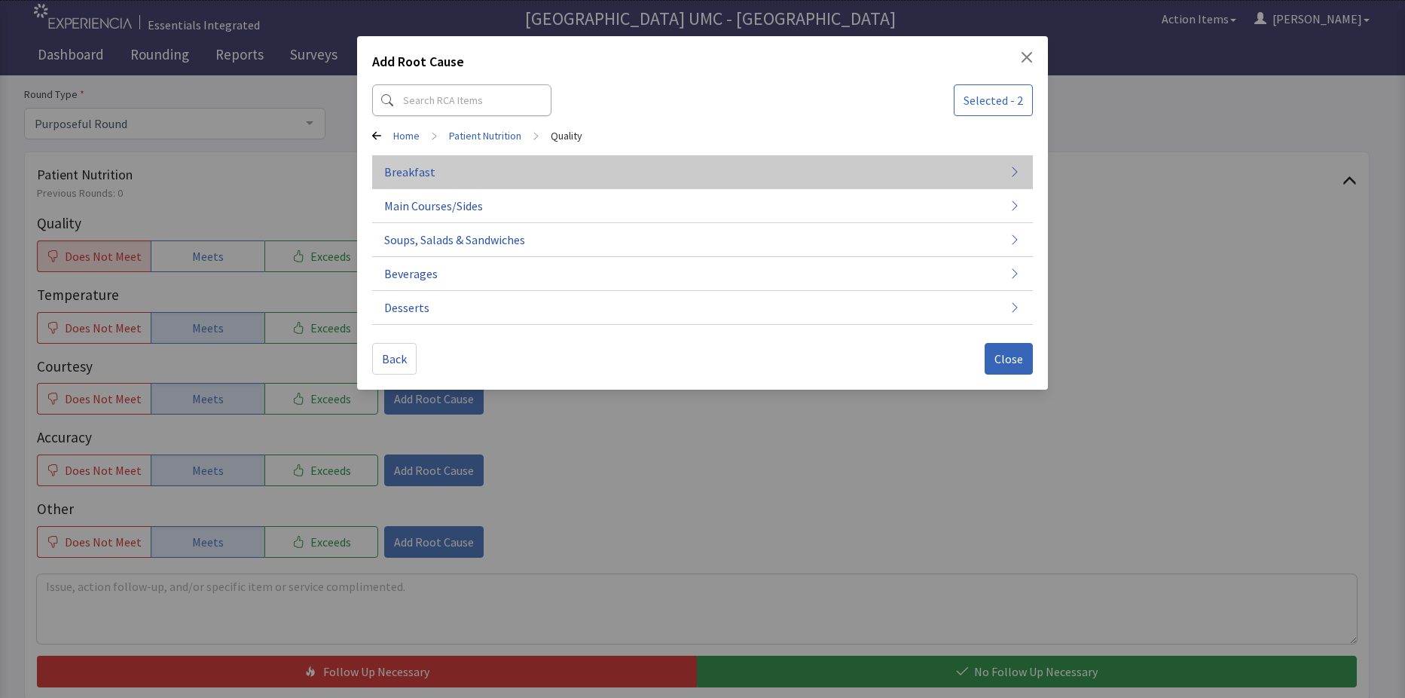
click at [443, 223] on button "Breakfast" at bounding box center [702, 240] width 661 height 34
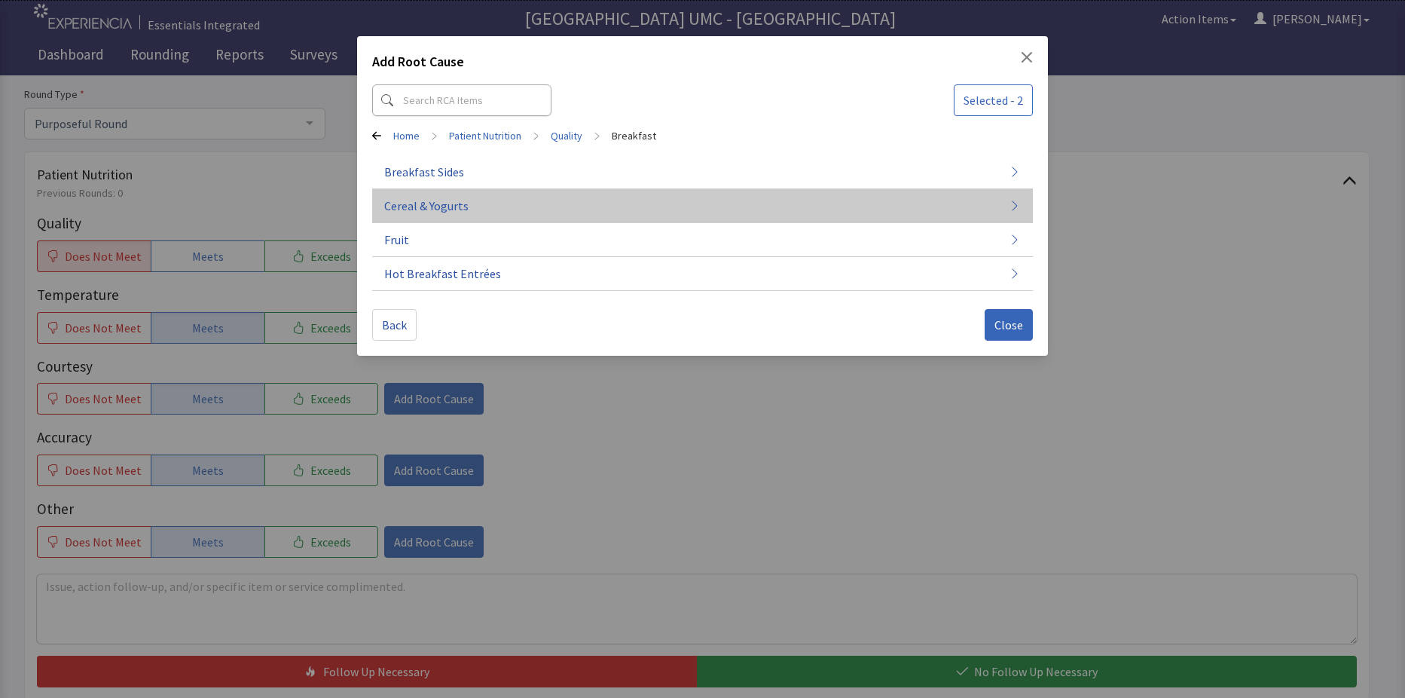
click at [448, 218] on button "Cereal & Yogurts" at bounding box center [702, 206] width 661 height 34
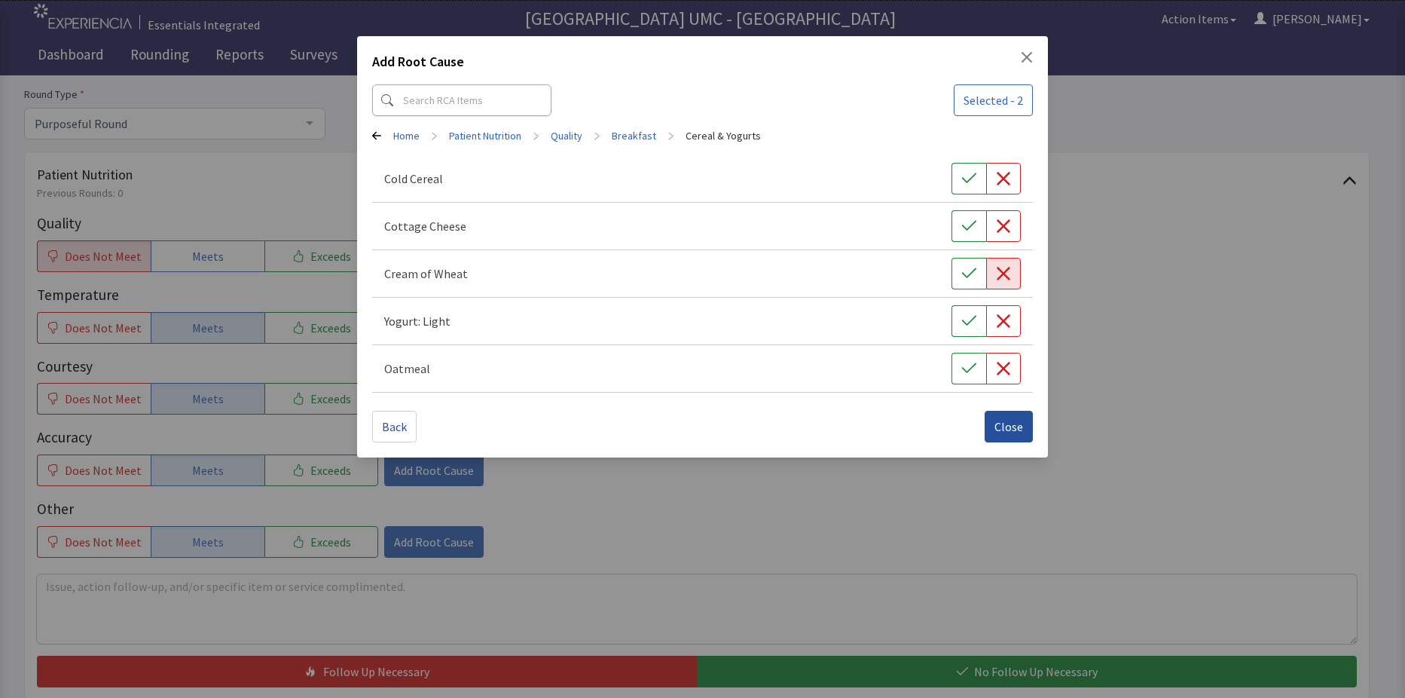
click at [1008, 423] on span "Close" at bounding box center [1009, 426] width 29 height 18
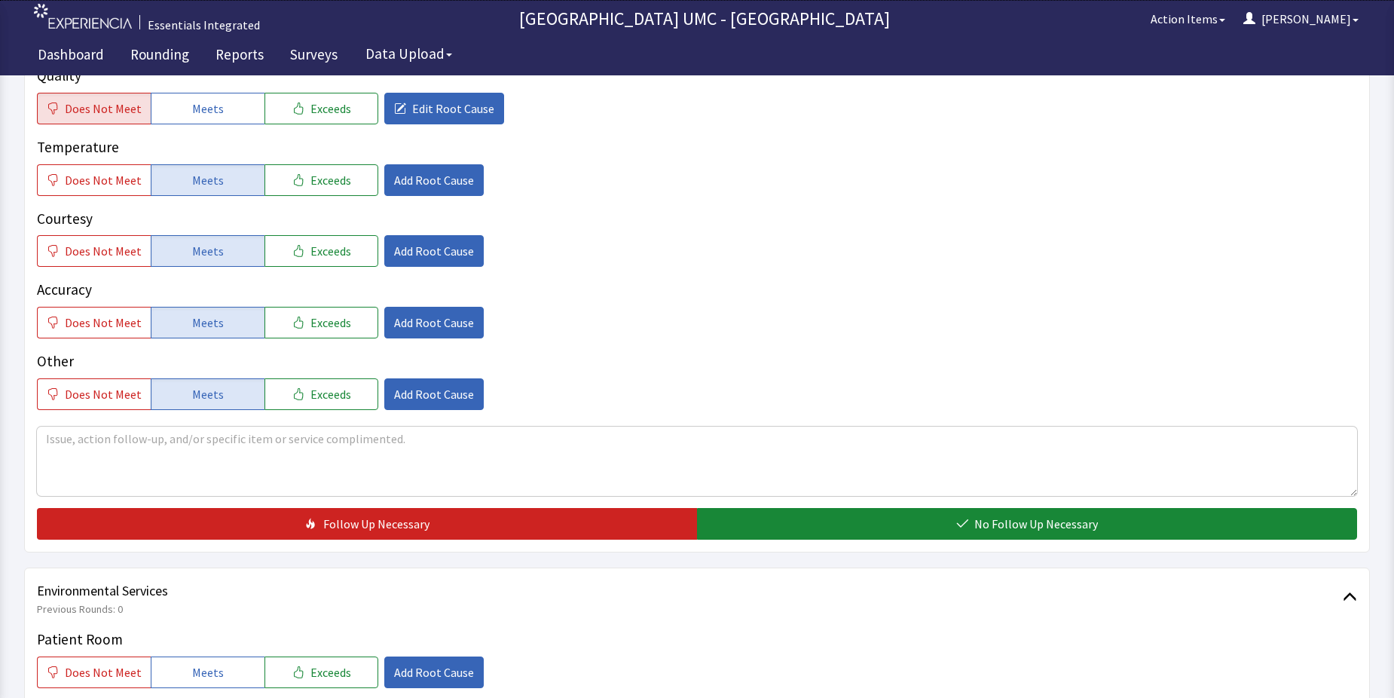
scroll to position [301, 0]
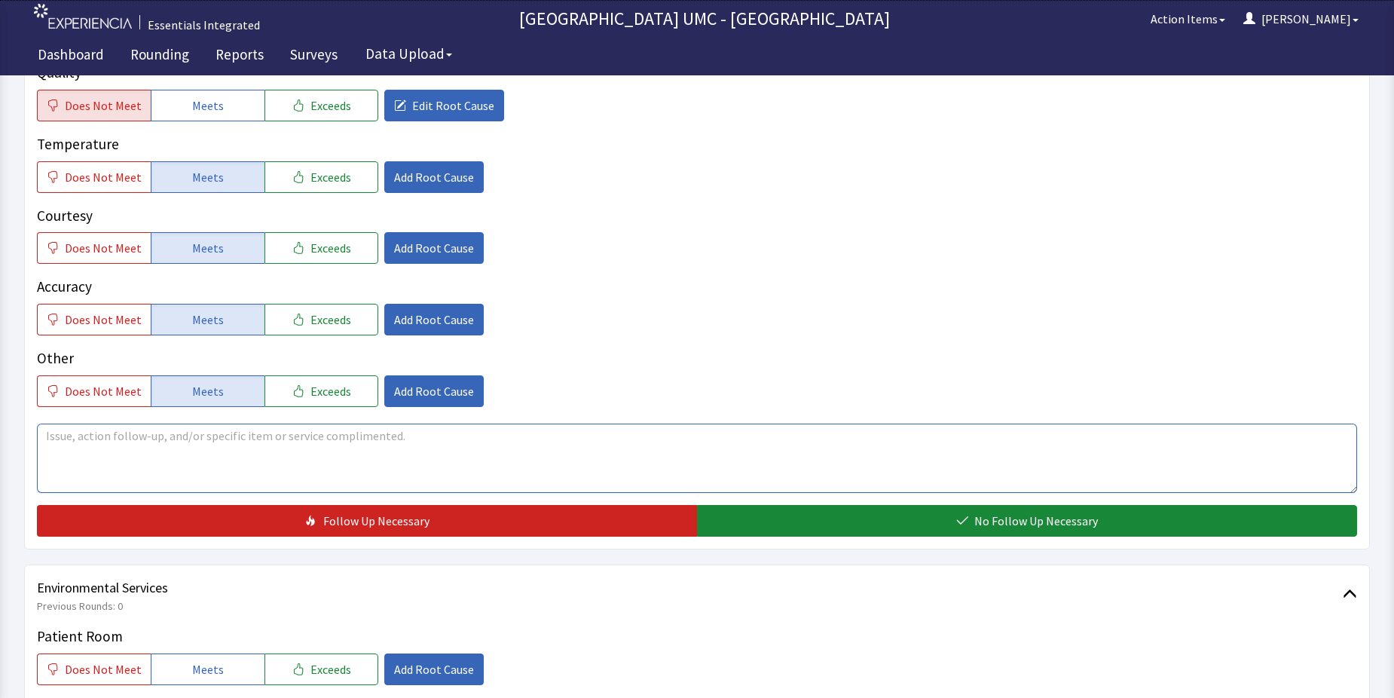
click at [71, 444] on textarea at bounding box center [697, 457] width 1320 height 69
click at [424, 112] on span "Edit Root Cause" at bounding box center [453, 105] width 82 height 18
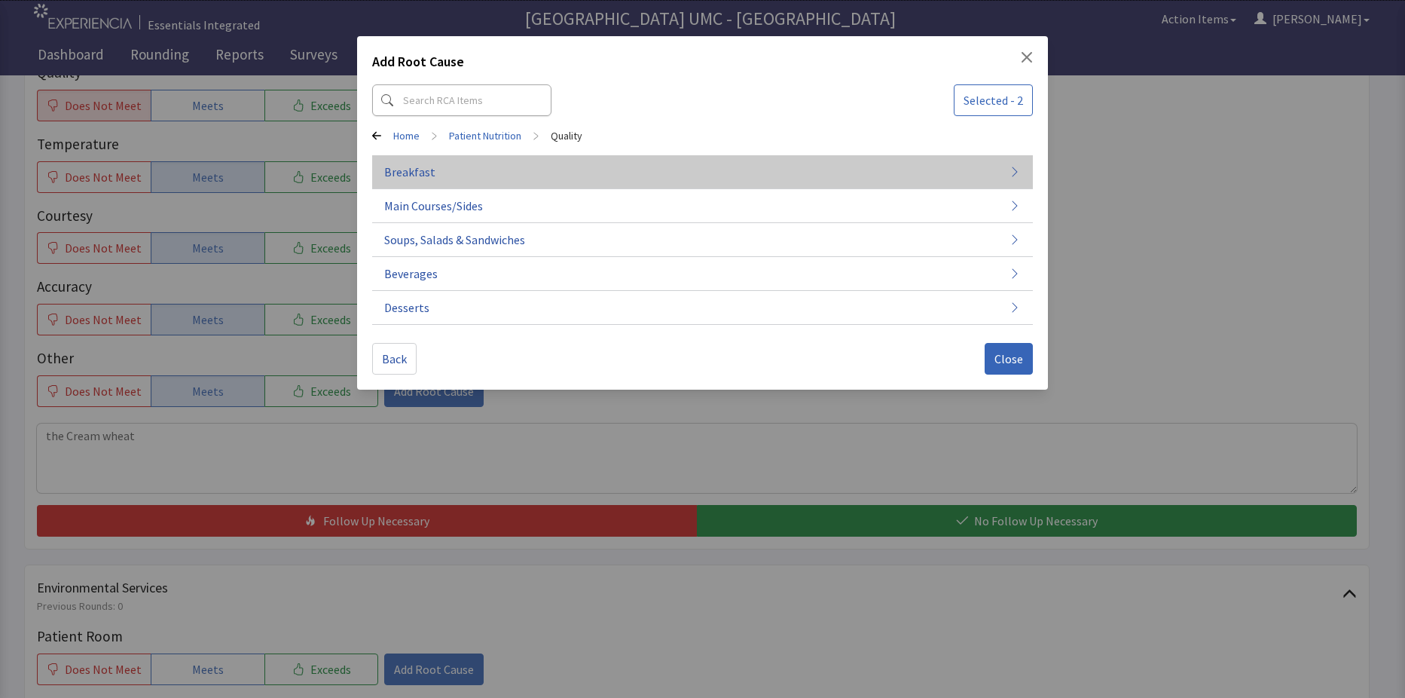
click at [413, 171] on span "Breakfast" at bounding box center [409, 172] width 51 height 18
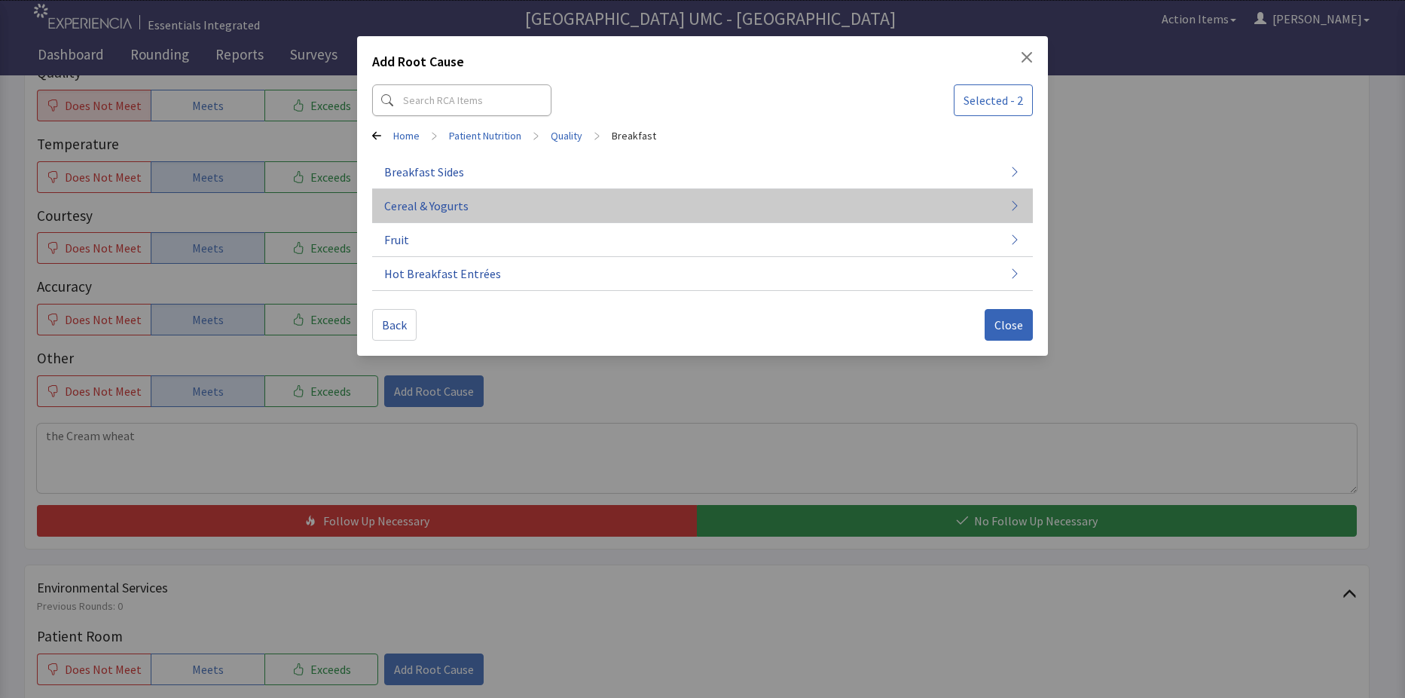
click at [461, 200] on span "Cereal & Yogurts" at bounding box center [426, 206] width 84 height 18
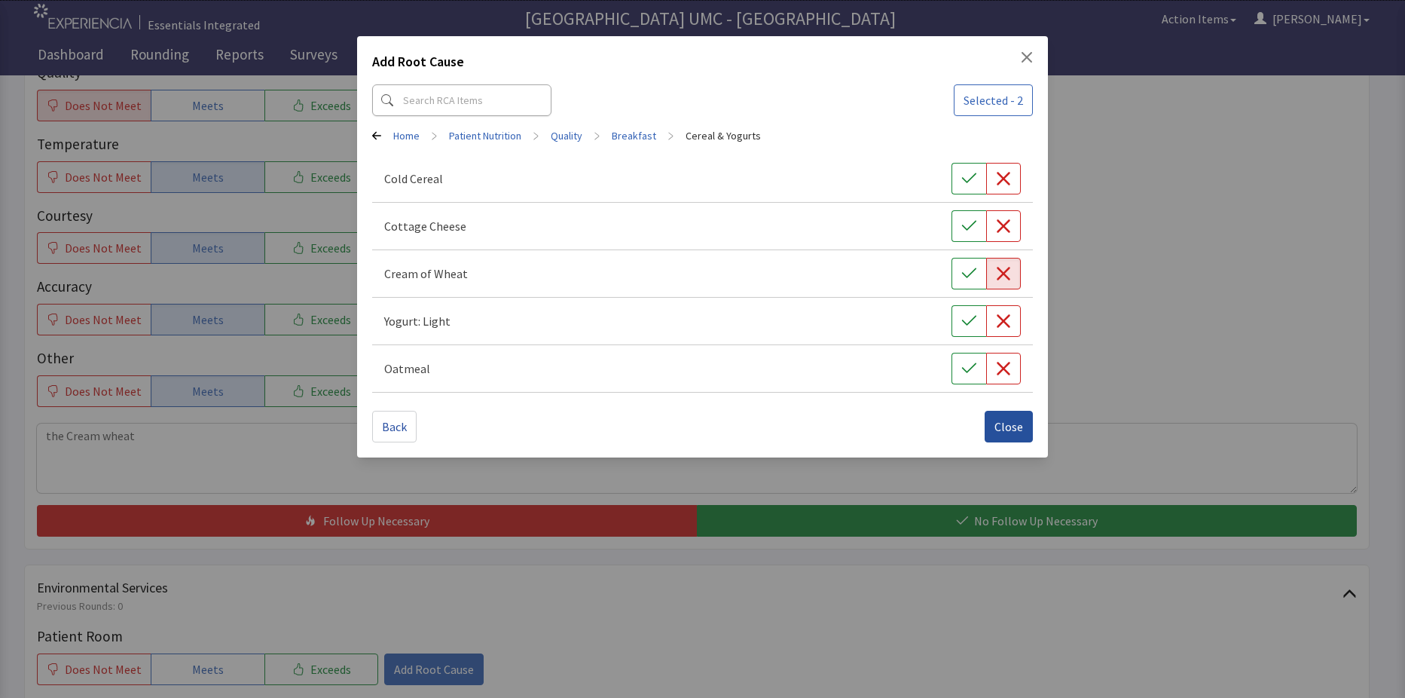
click at [1015, 432] on span "Close" at bounding box center [1009, 426] width 29 height 18
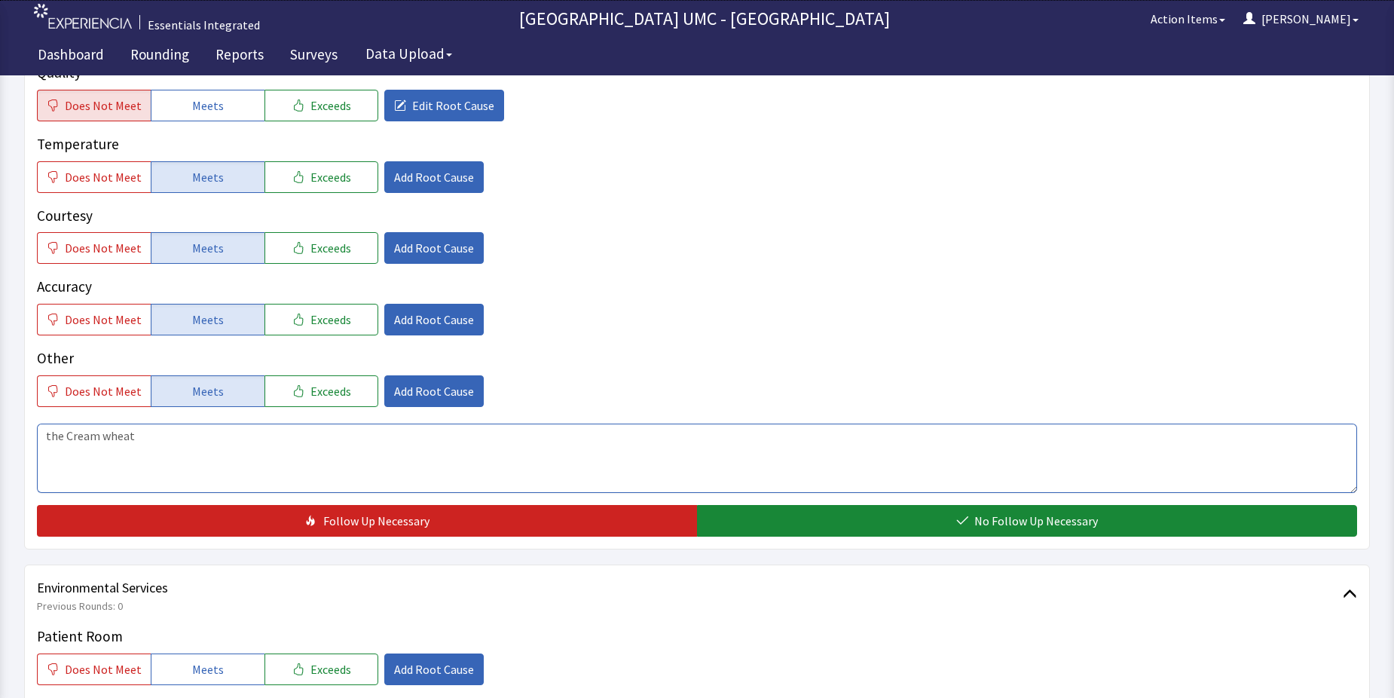
click at [145, 431] on textarea "the Cream wheat" at bounding box center [697, 457] width 1320 height 69
click at [96, 441] on textarea "the Cream wheat" at bounding box center [697, 457] width 1320 height 69
click at [150, 435] on textarea "the Cream of wheat" at bounding box center [697, 457] width 1320 height 69
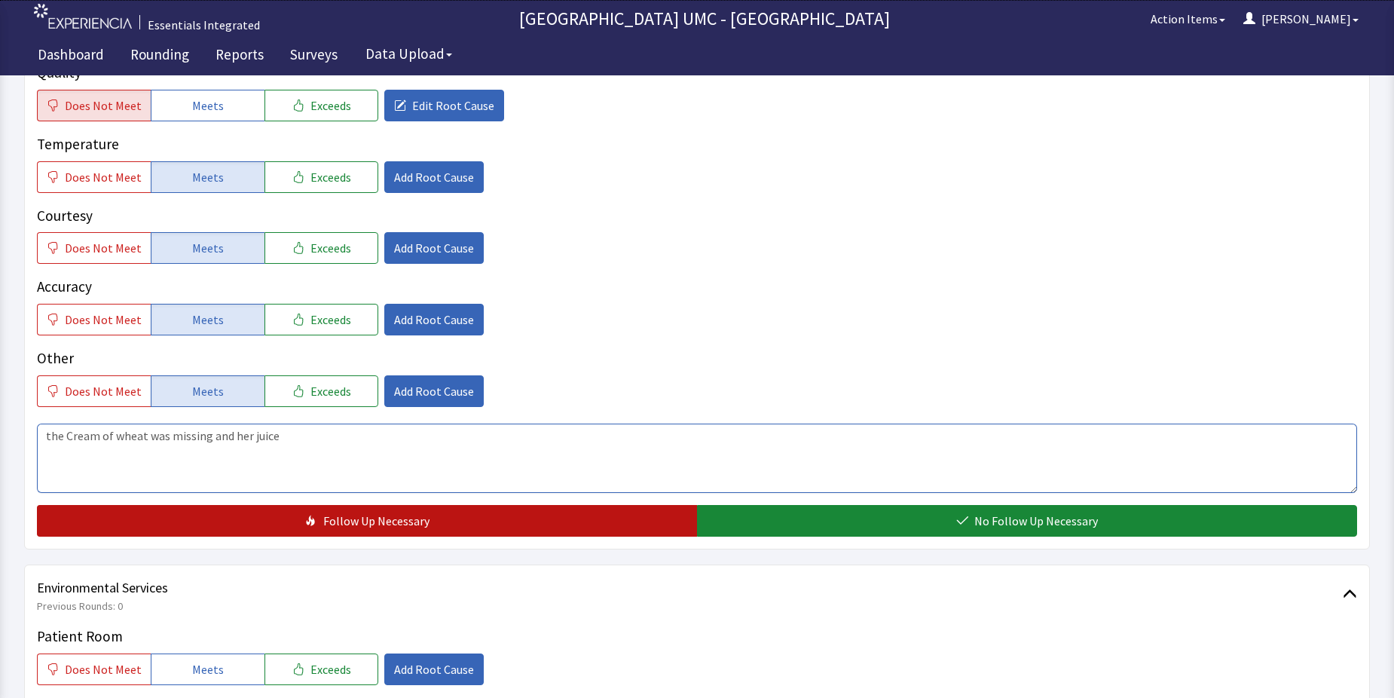
type textarea "the Cream of wheat was missing and her juice"
click at [433, 526] on button "Follow Up Necessary" at bounding box center [367, 521] width 660 height 32
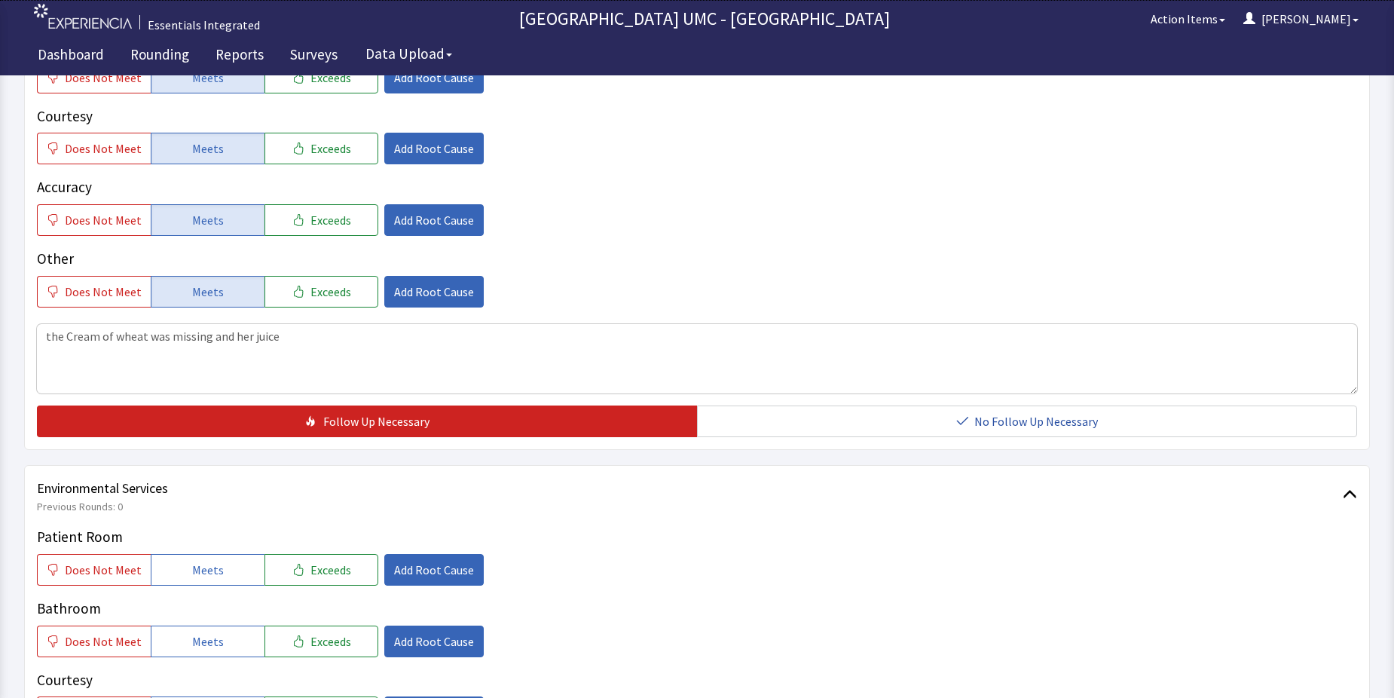
scroll to position [452, 0]
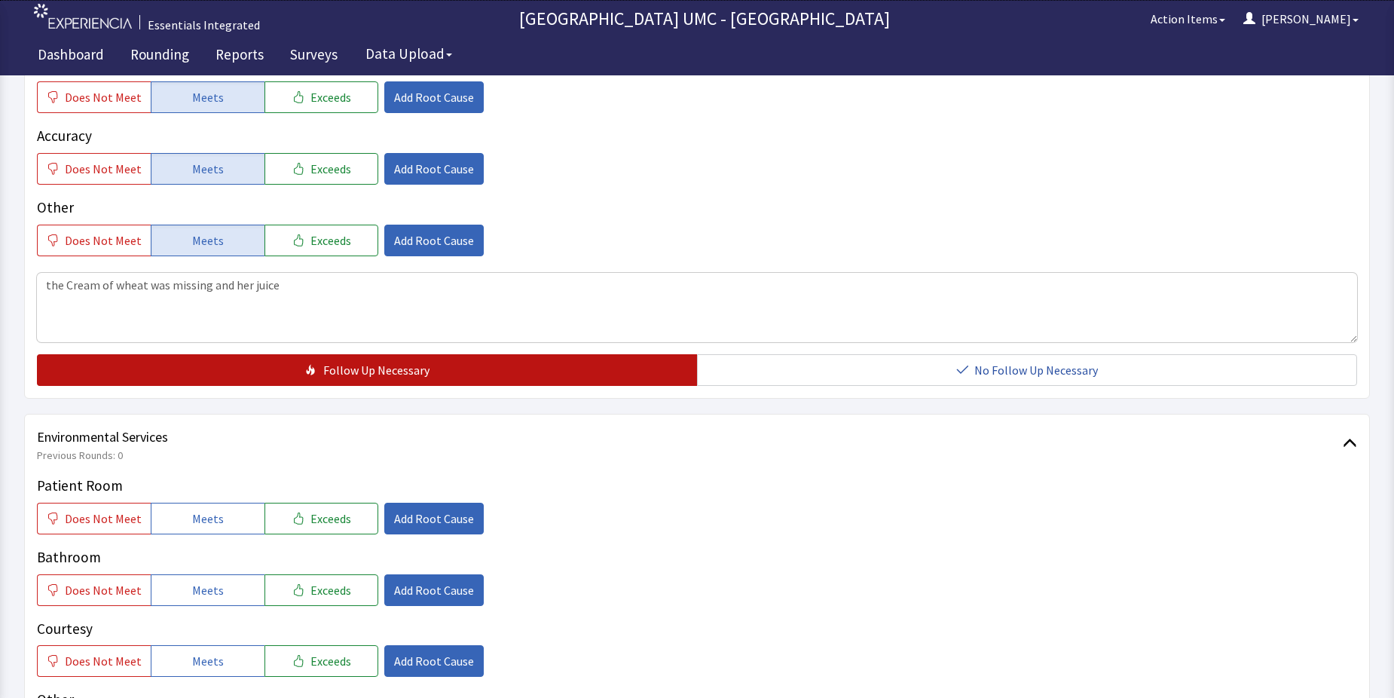
click at [316, 375] on icon "button" at bounding box center [311, 370] width 12 height 12
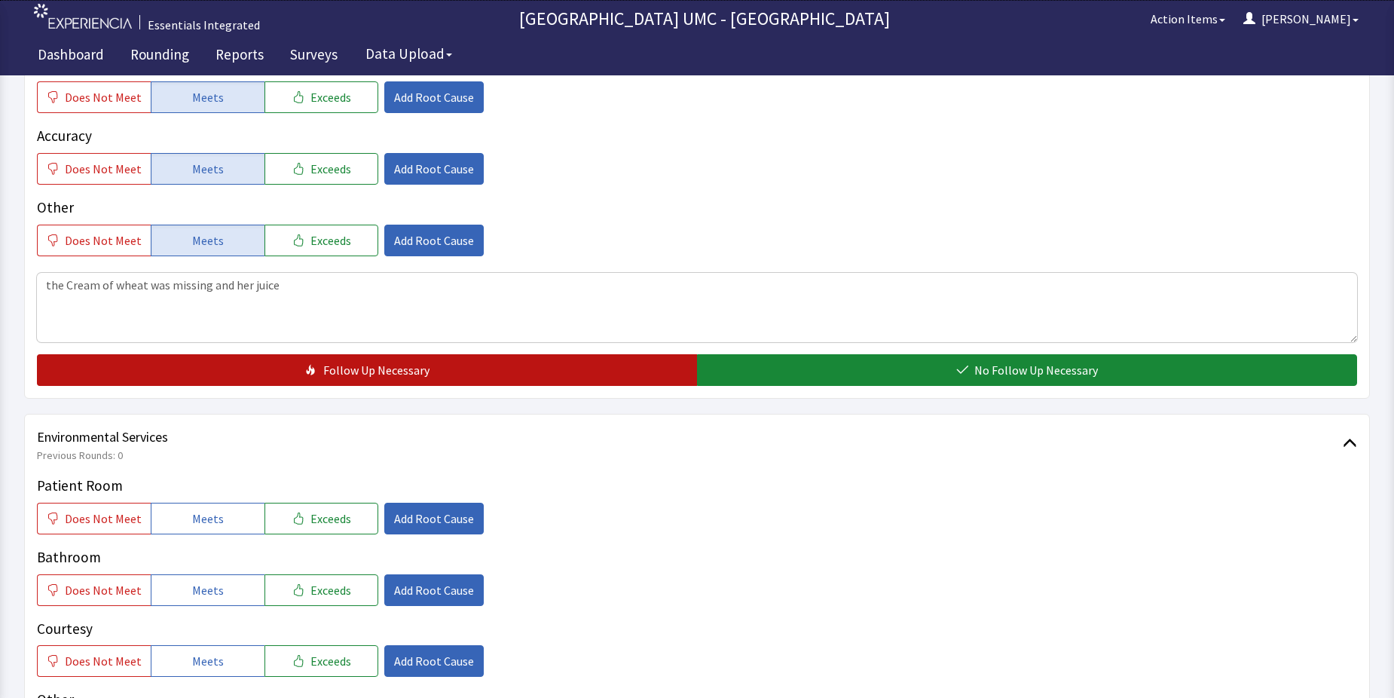
click at [328, 361] on span "Follow Up Necessary" at bounding box center [376, 370] width 106 height 18
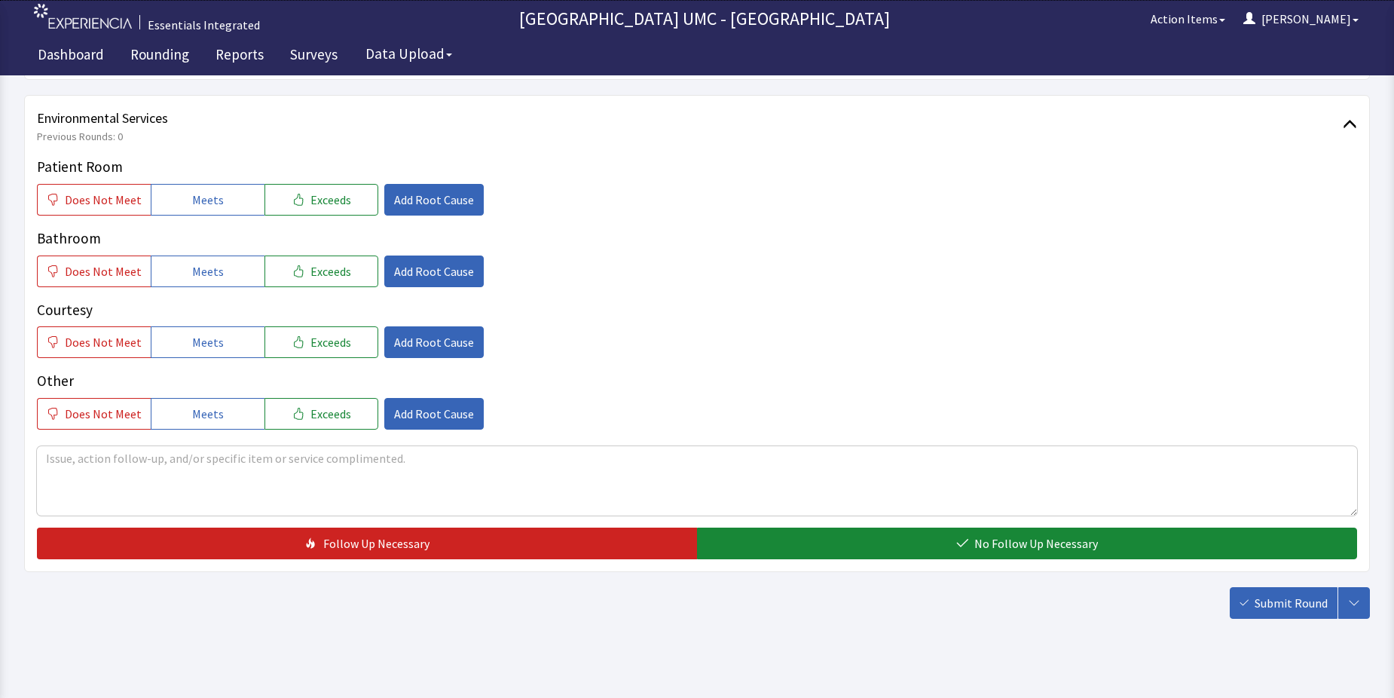
scroll to position [791, 0]
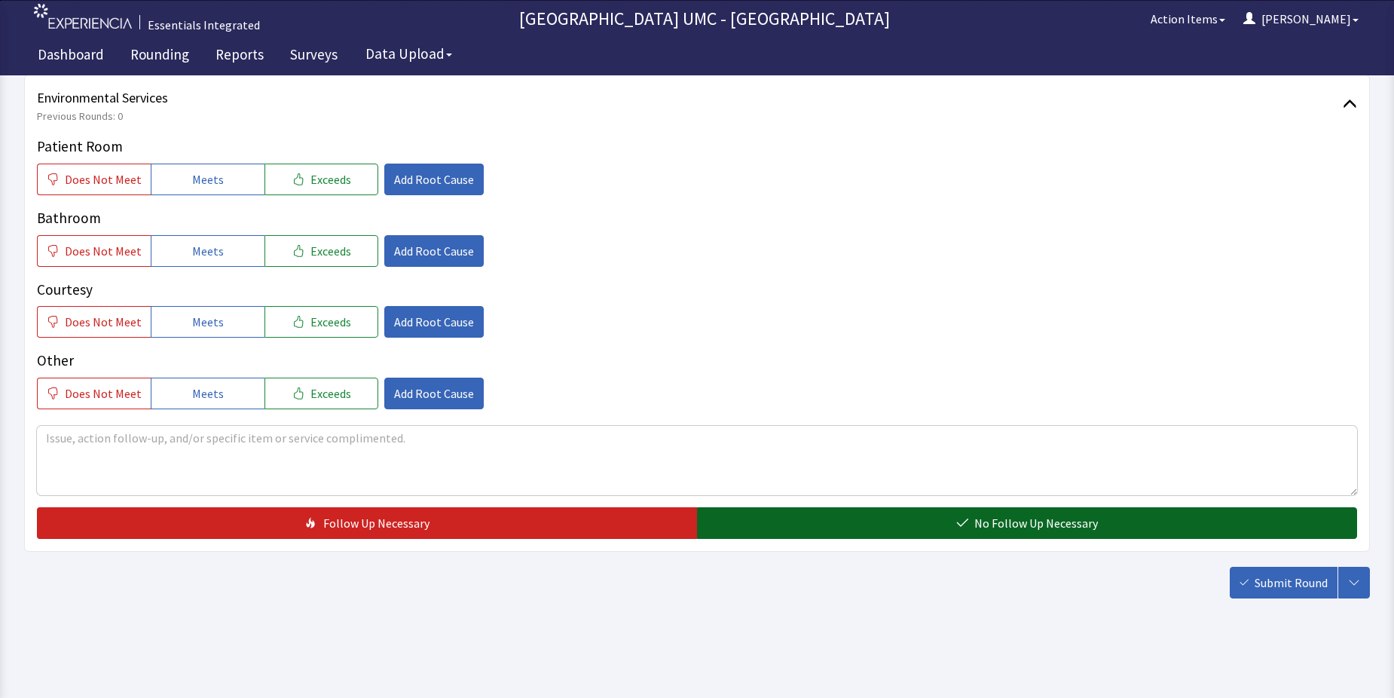
click at [900, 511] on button "No Follow Up Necessary" at bounding box center [1027, 523] width 660 height 32
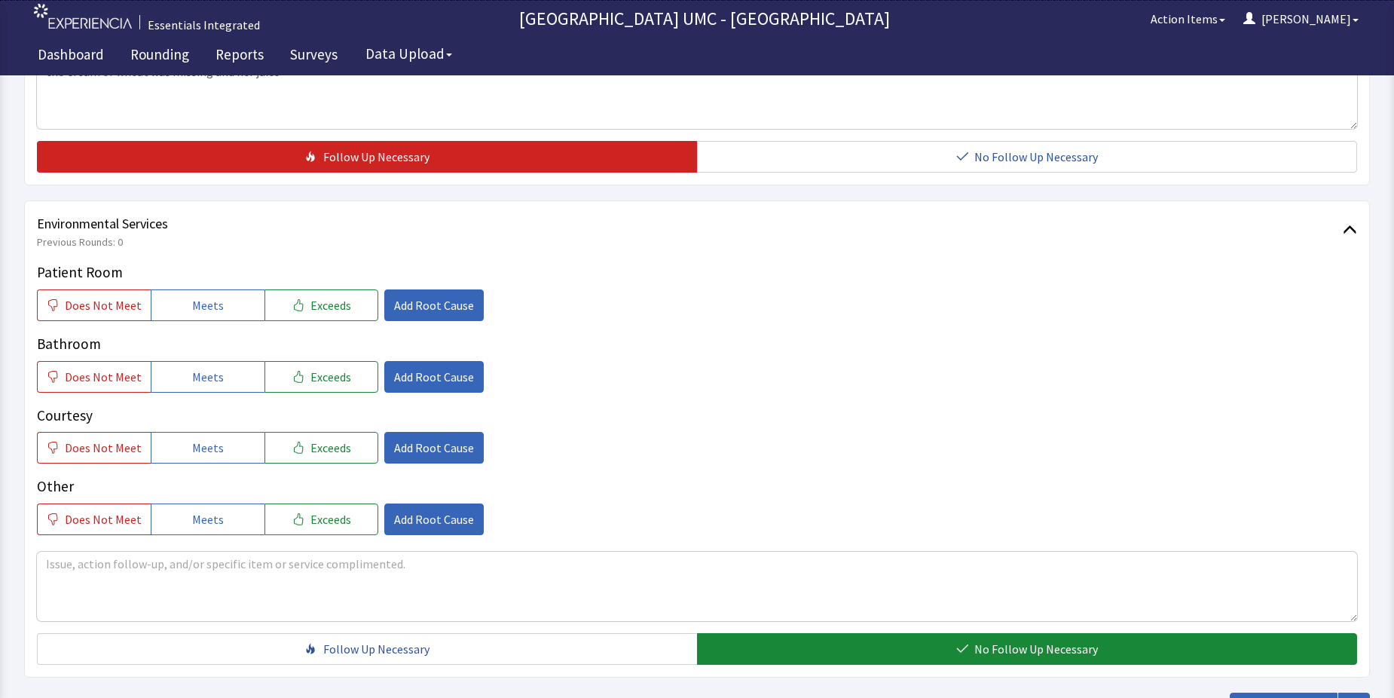
scroll to position [640, 0]
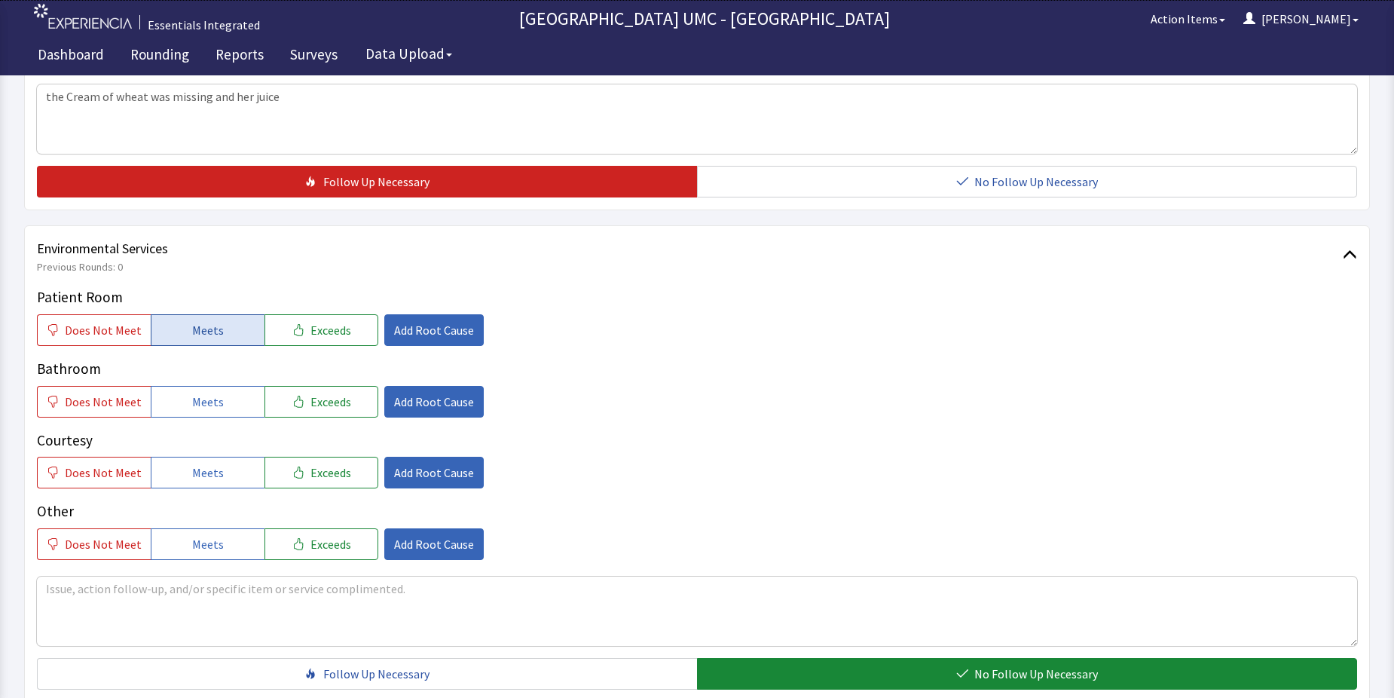
click at [231, 333] on button "Meets" at bounding box center [208, 330] width 114 height 32
click at [215, 399] on span "Meets" at bounding box center [208, 402] width 32 height 18
click at [215, 474] on span "Meets" at bounding box center [208, 472] width 32 height 18
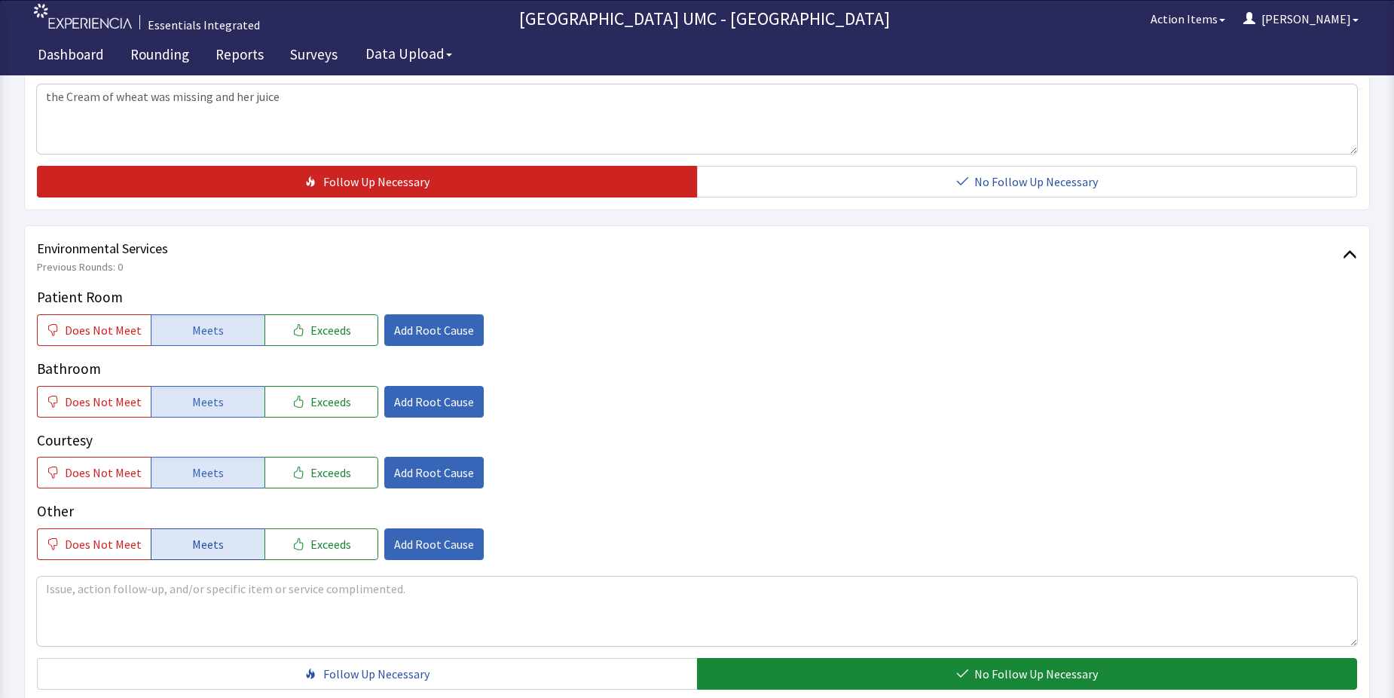
click at [222, 541] on button "Meets" at bounding box center [208, 544] width 114 height 32
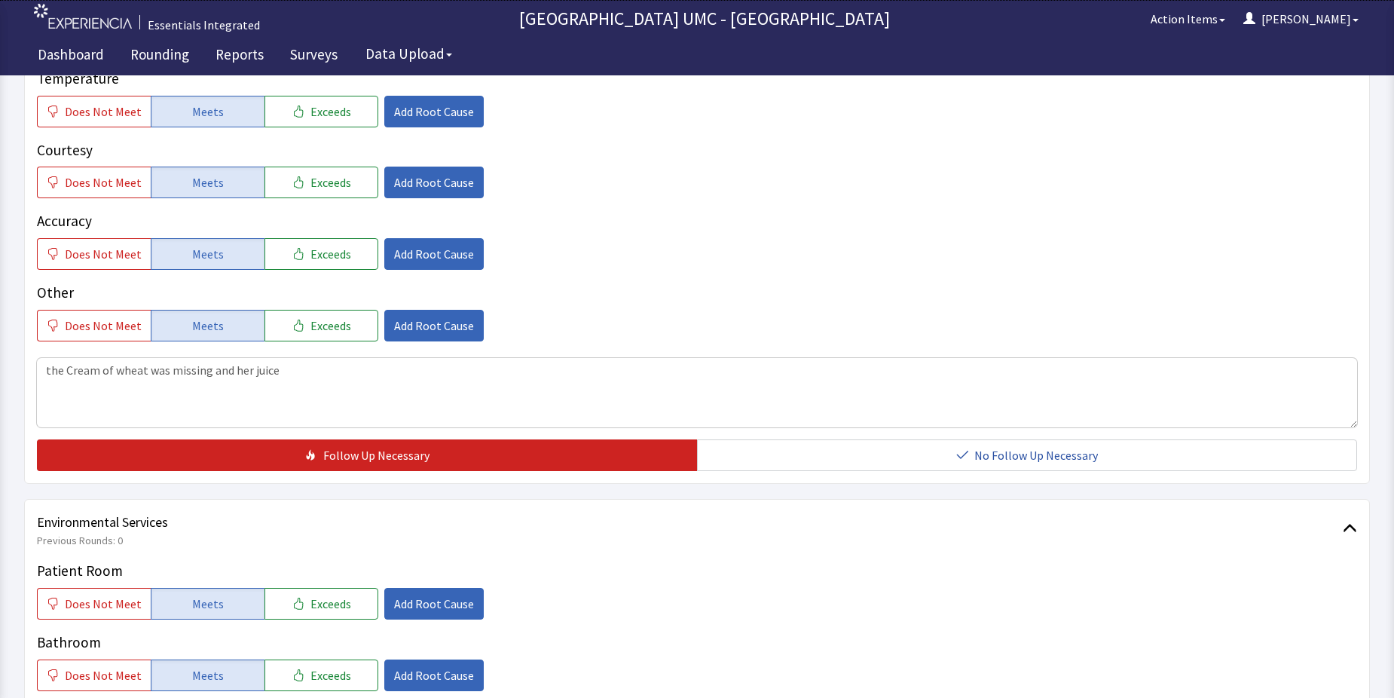
scroll to position [339, 0]
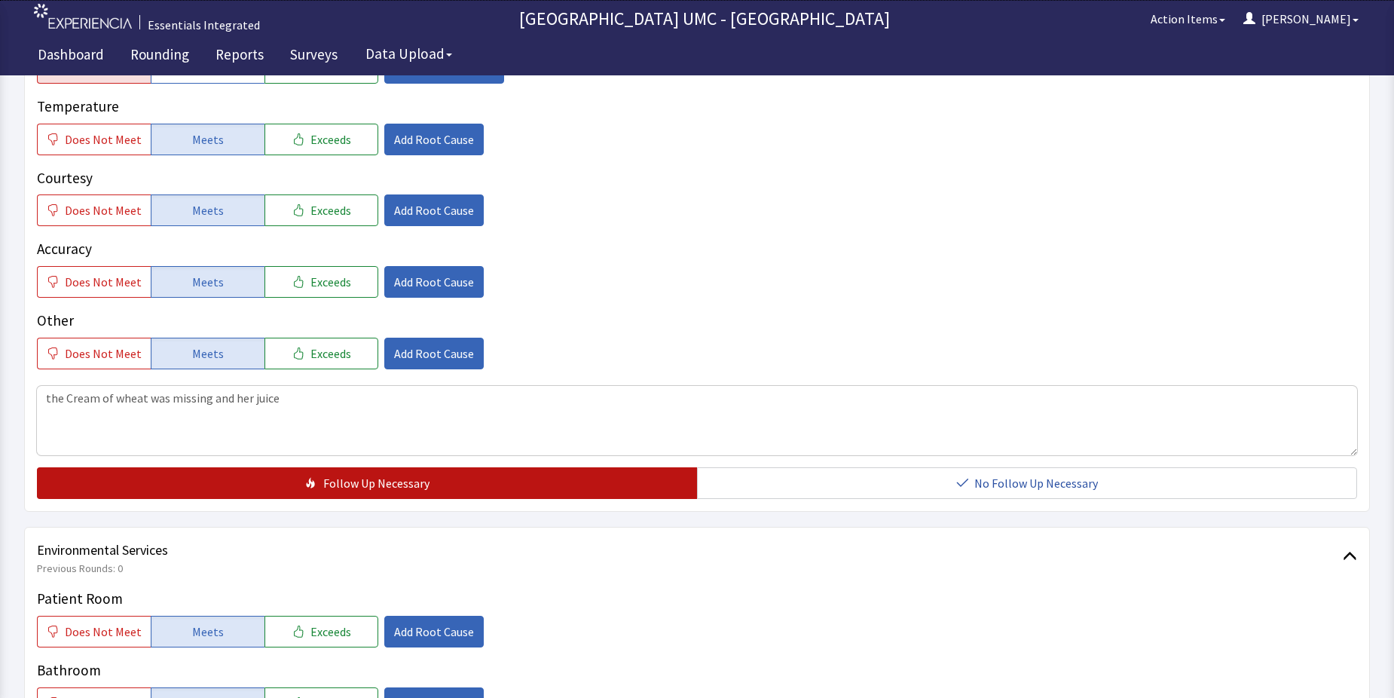
click at [387, 477] on span "Follow Up Necessary" at bounding box center [376, 483] width 106 height 18
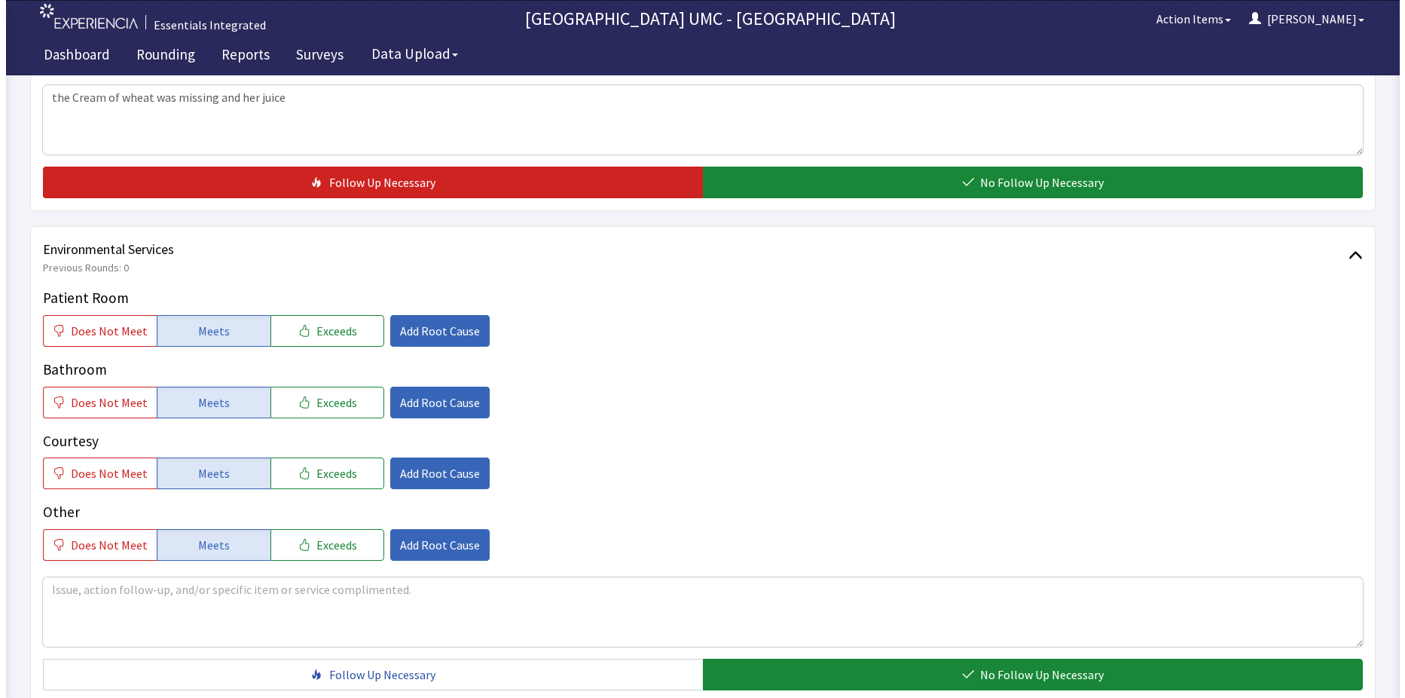
scroll to position [716, 0]
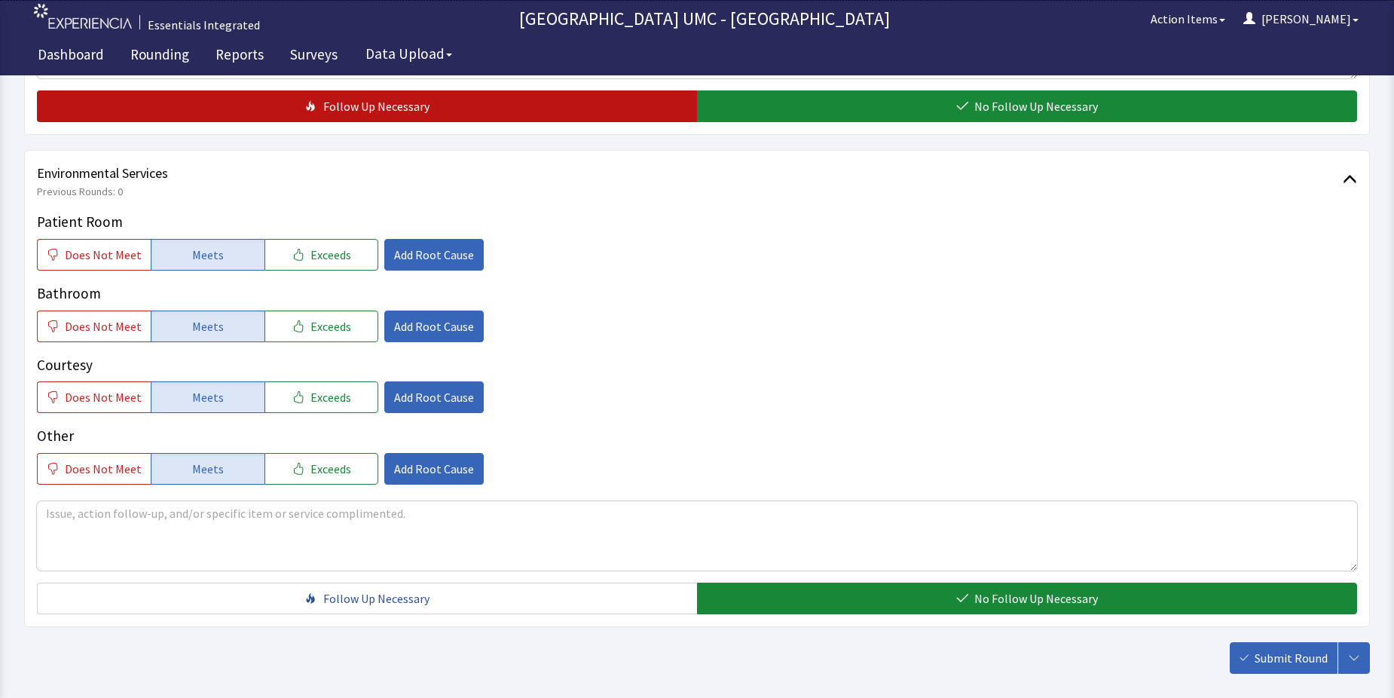
click at [392, 102] on span "Follow Up Necessary" at bounding box center [376, 106] width 106 height 18
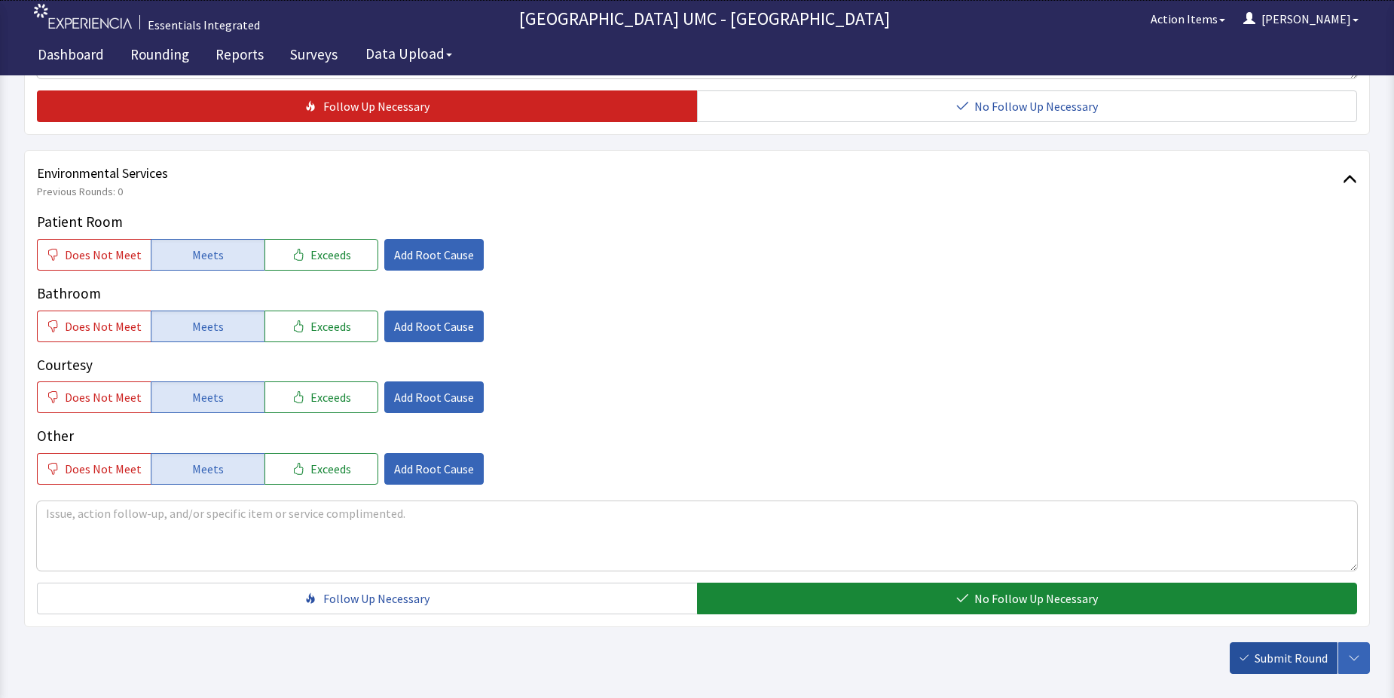
click at [1285, 664] on span "Submit Round" at bounding box center [1290, 658] width 73 height 18
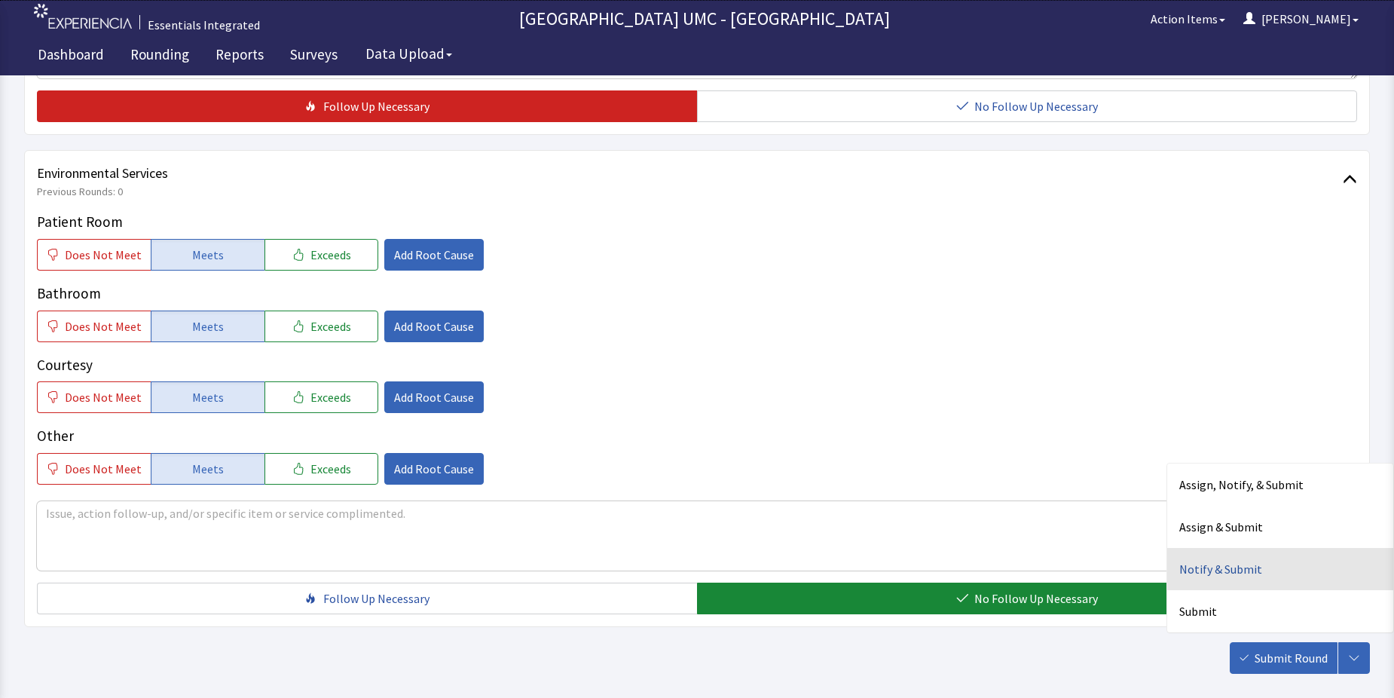
click at [1240, 563] on div "Notify & Submit" at bounding box center [1280, 569] width 226 height 42
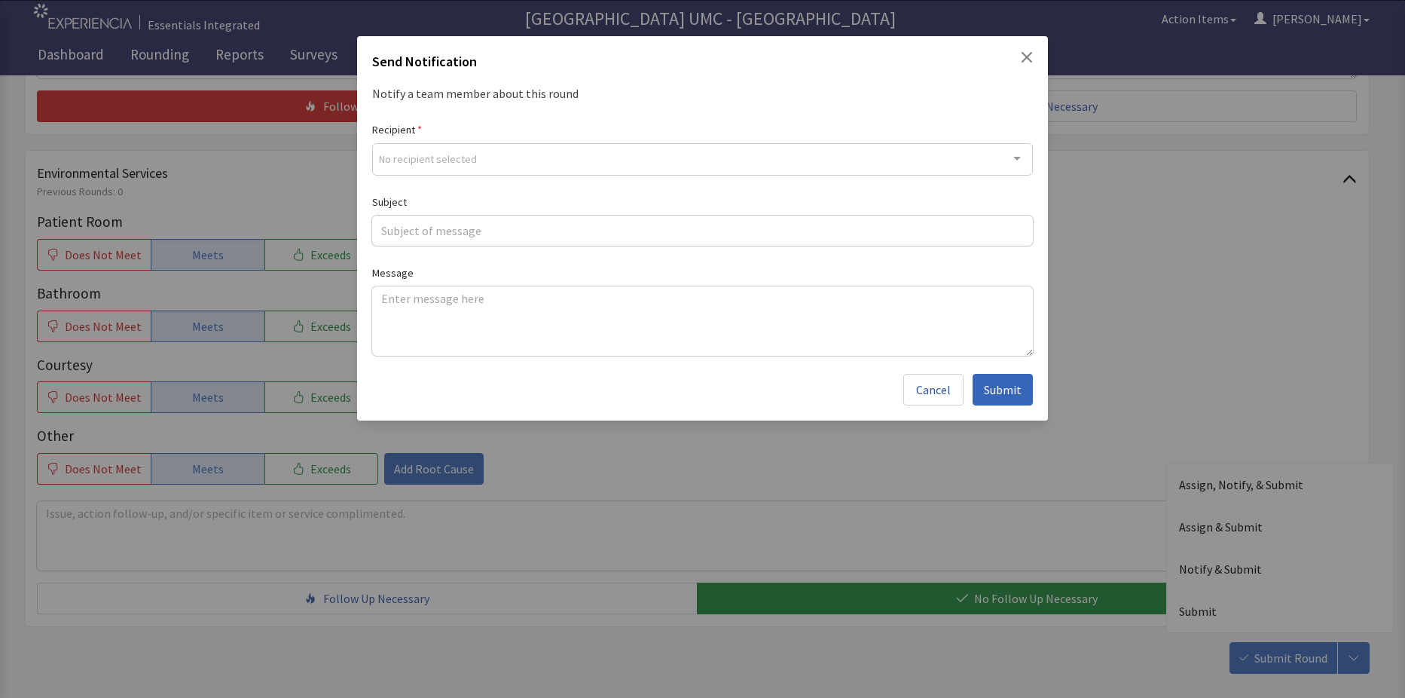
click at [1019, 160] on div at bounding box center [1017, 158] width 30 height 29
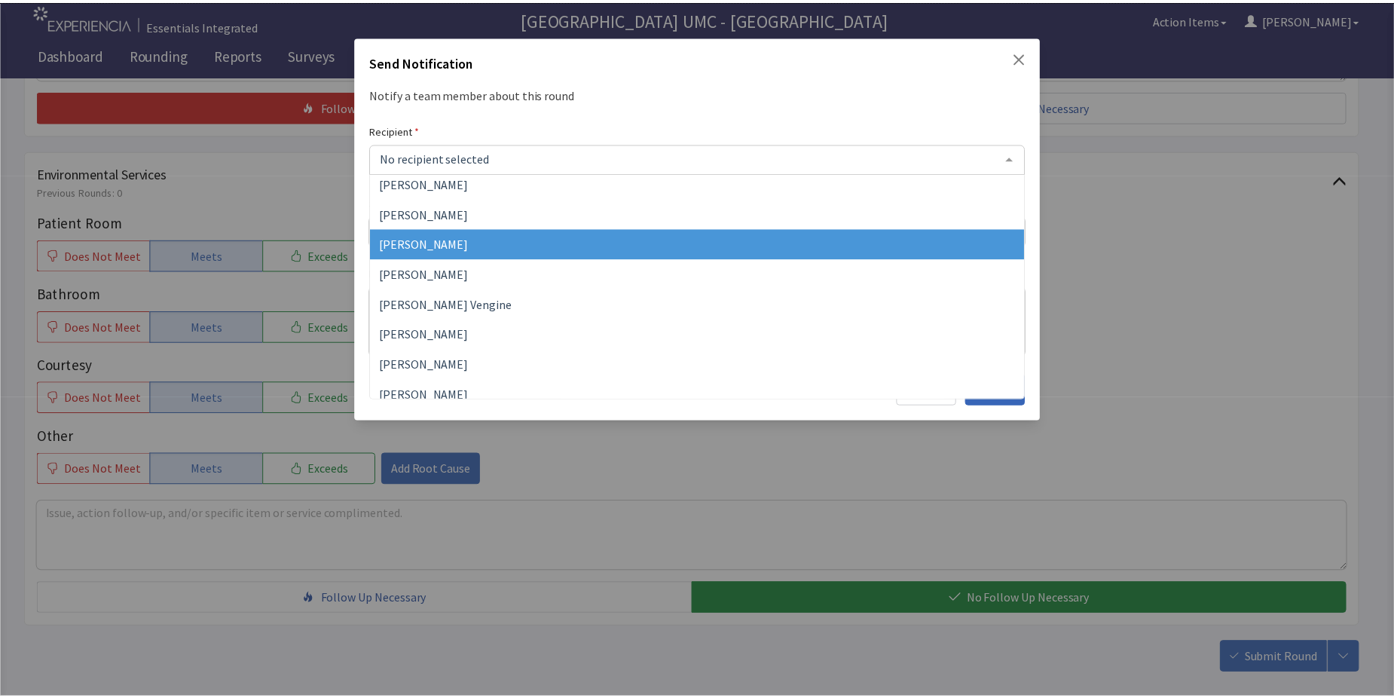
scroll to position [197, 0]
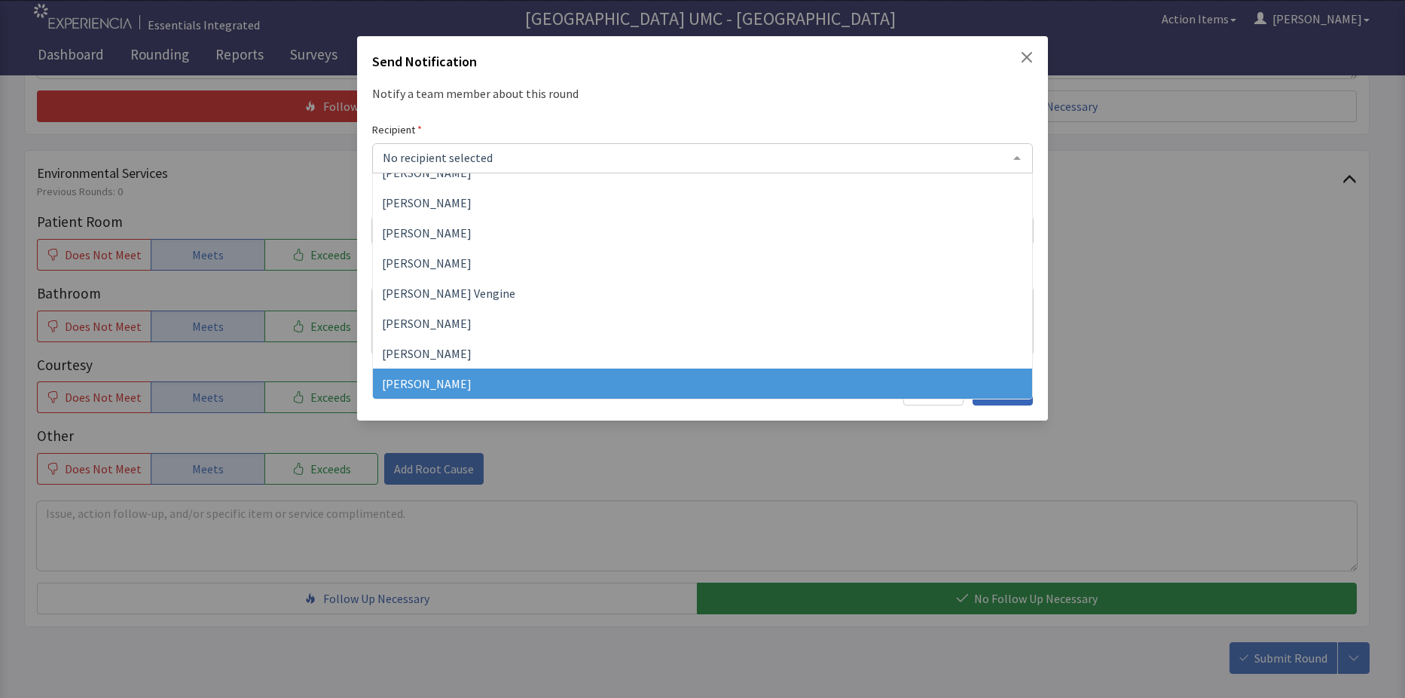
click at [423, 378] on span "[PERSON_NAME]" at bounding box center [427, 383] width 90 height 15
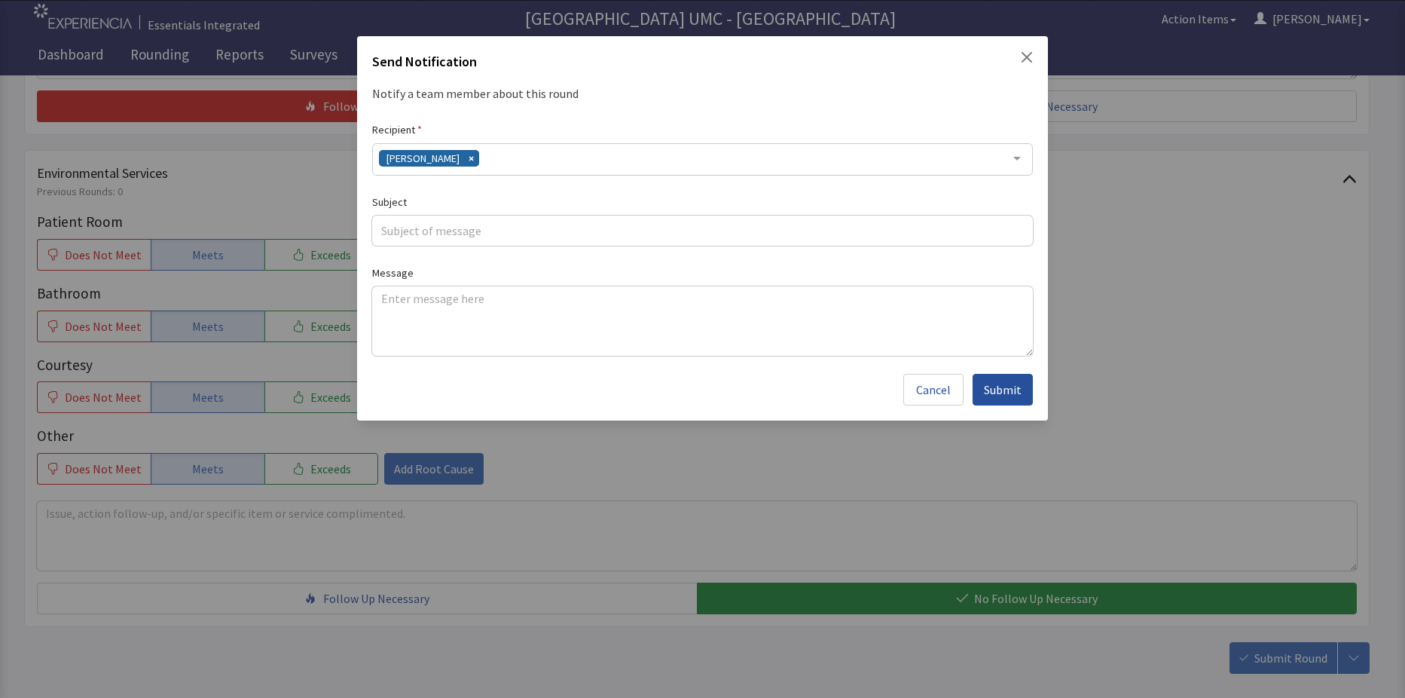
click at [1010, 392] on span "Submit" at bounding box center [1003, 389] width 38 height 18
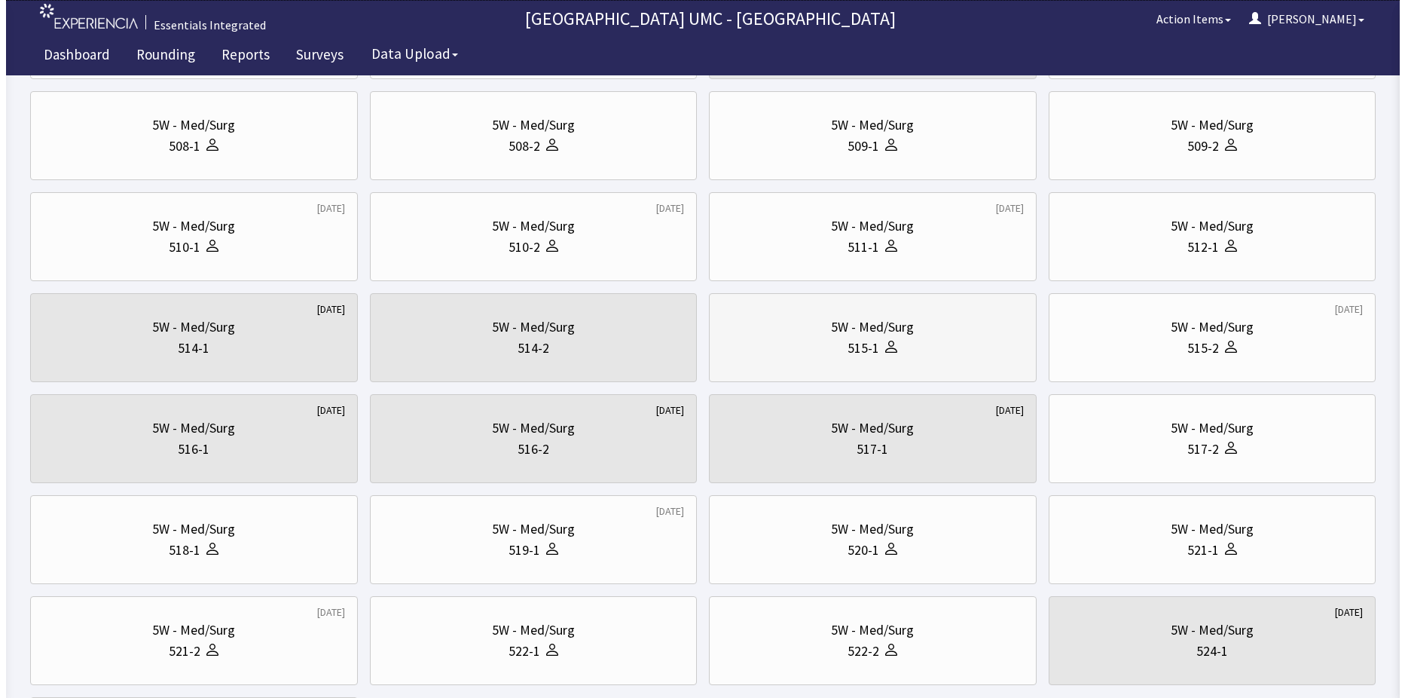
scroll to position [452, 0]
